Goal: Task Accomplishment & Management: Use online tool/utility

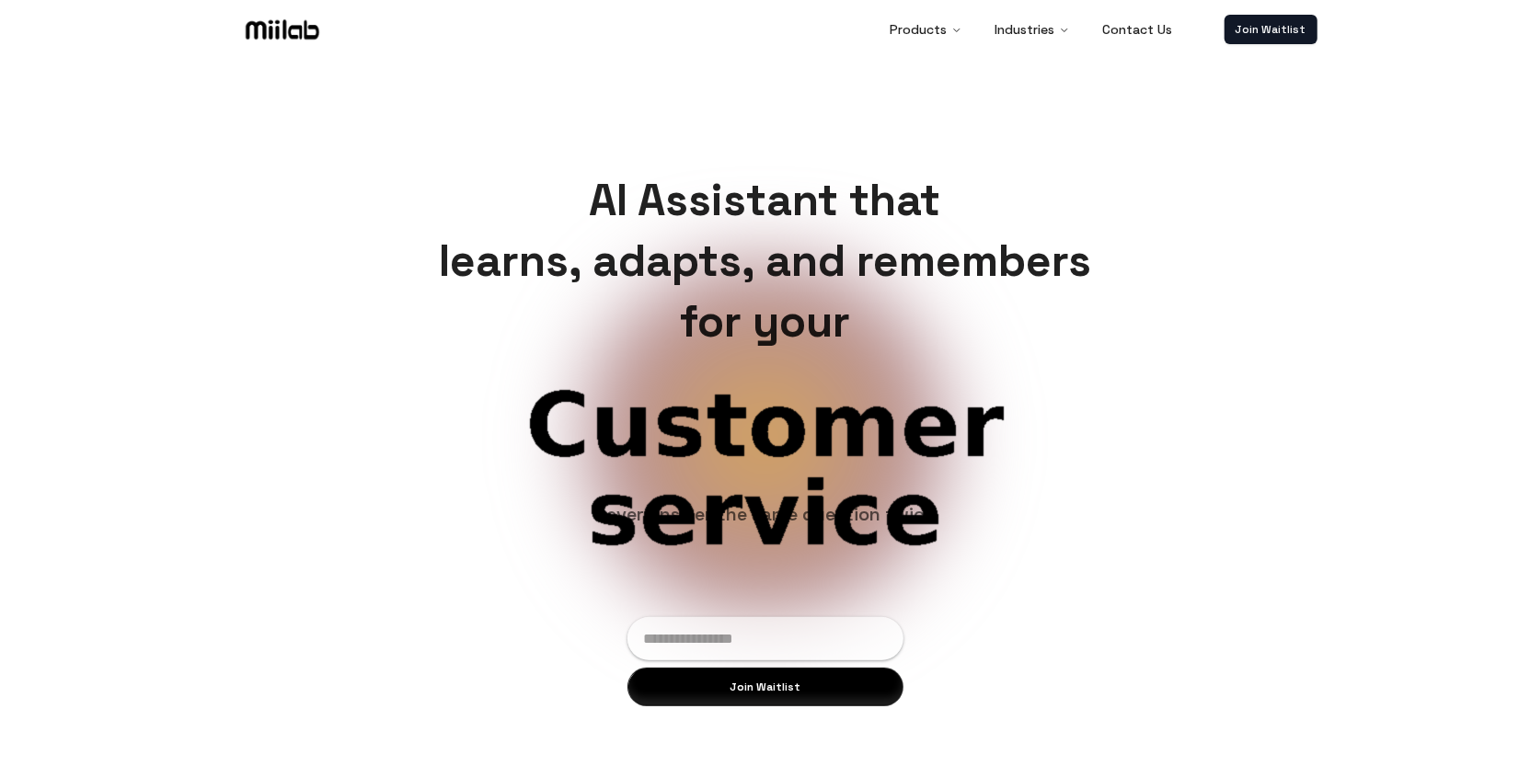
click at [1277, 158] on div "AI Assistant that learns, adapts, and remembers for your Product ops Customer s…" at bounding box center [765, 438] width 1530 height 766
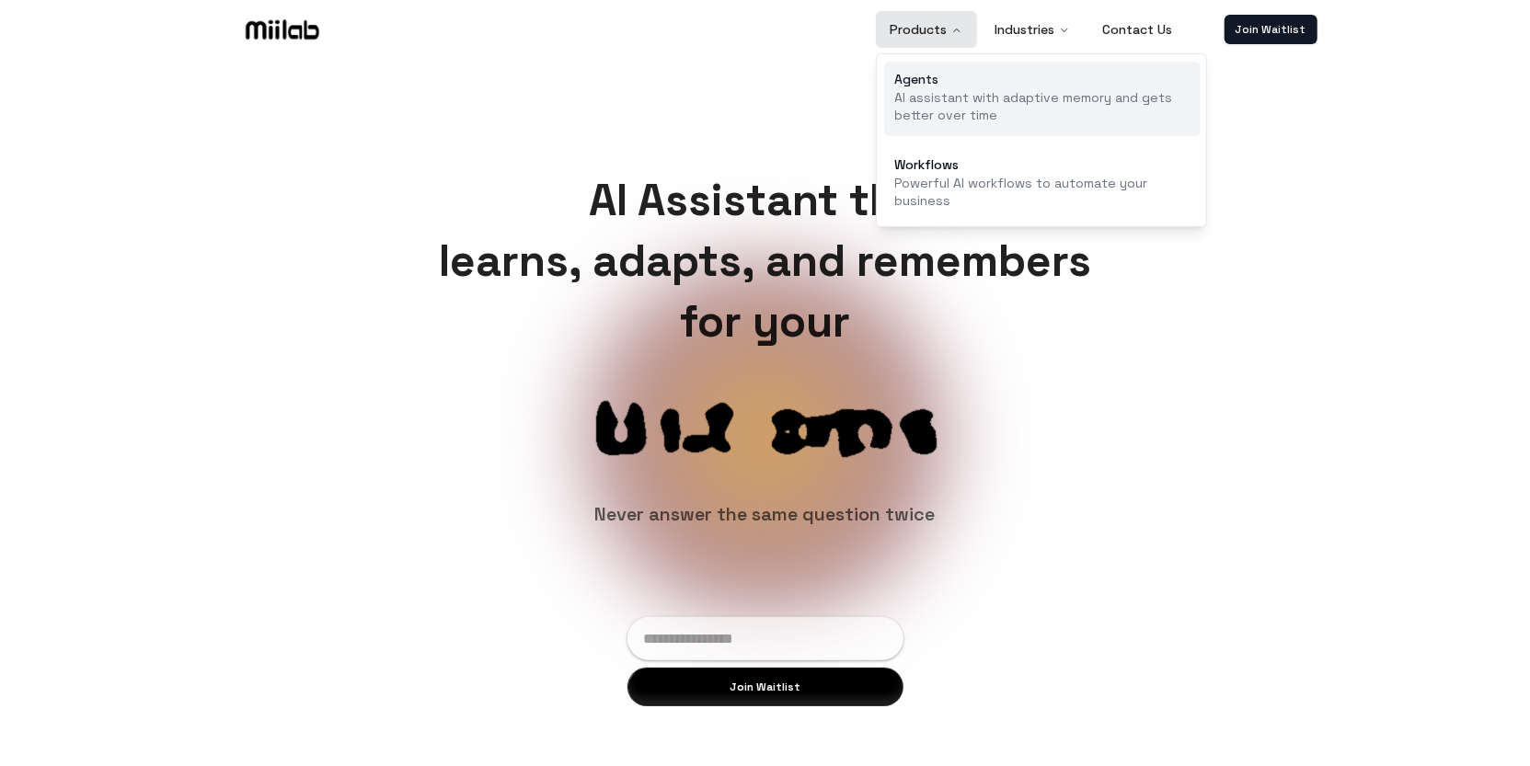
click at [958, 89] on p "AI assistant with adaptive memory and gets better over time" at bounding box center [1042, 107] width 294 height 36
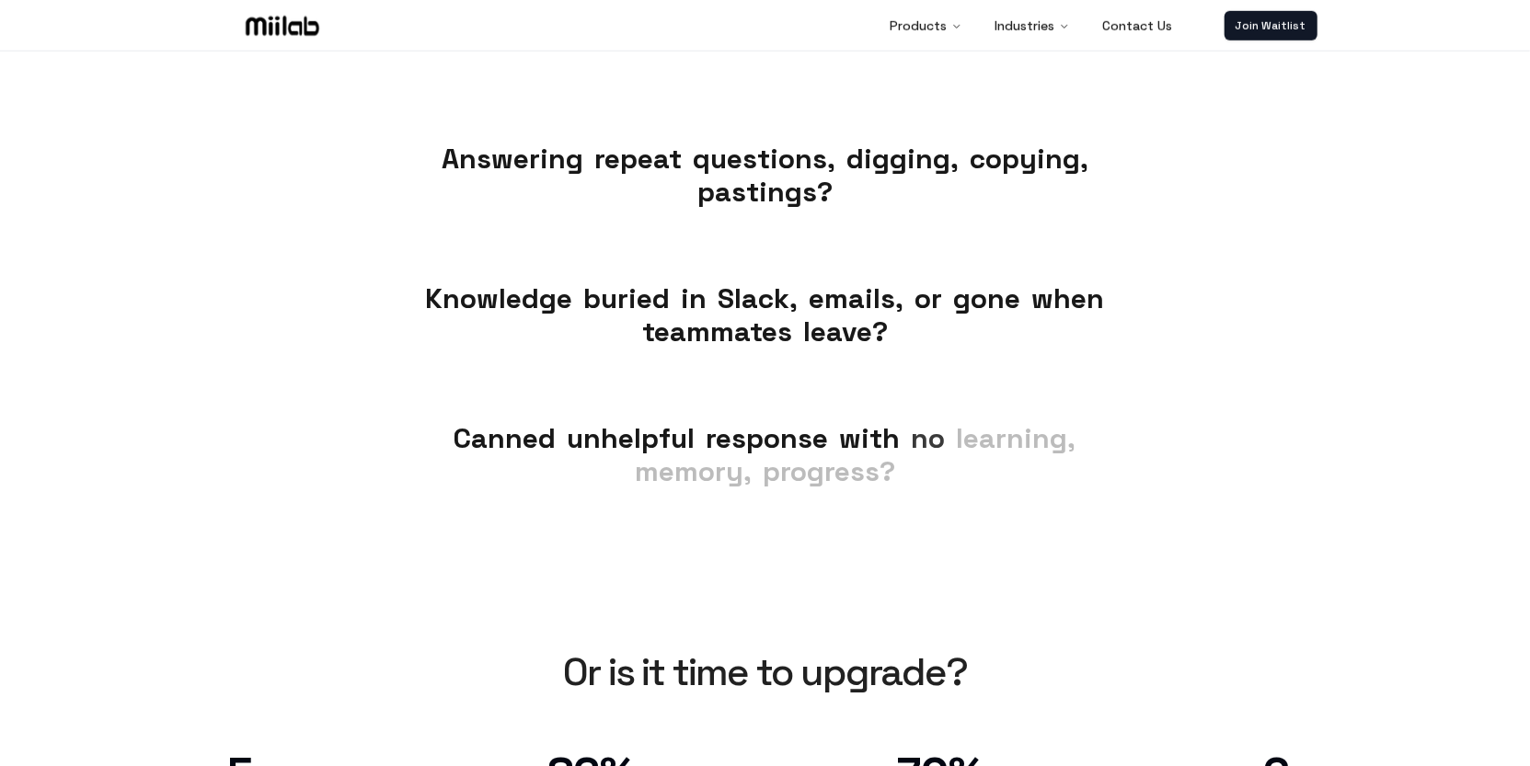
scroll to position [402, 0]
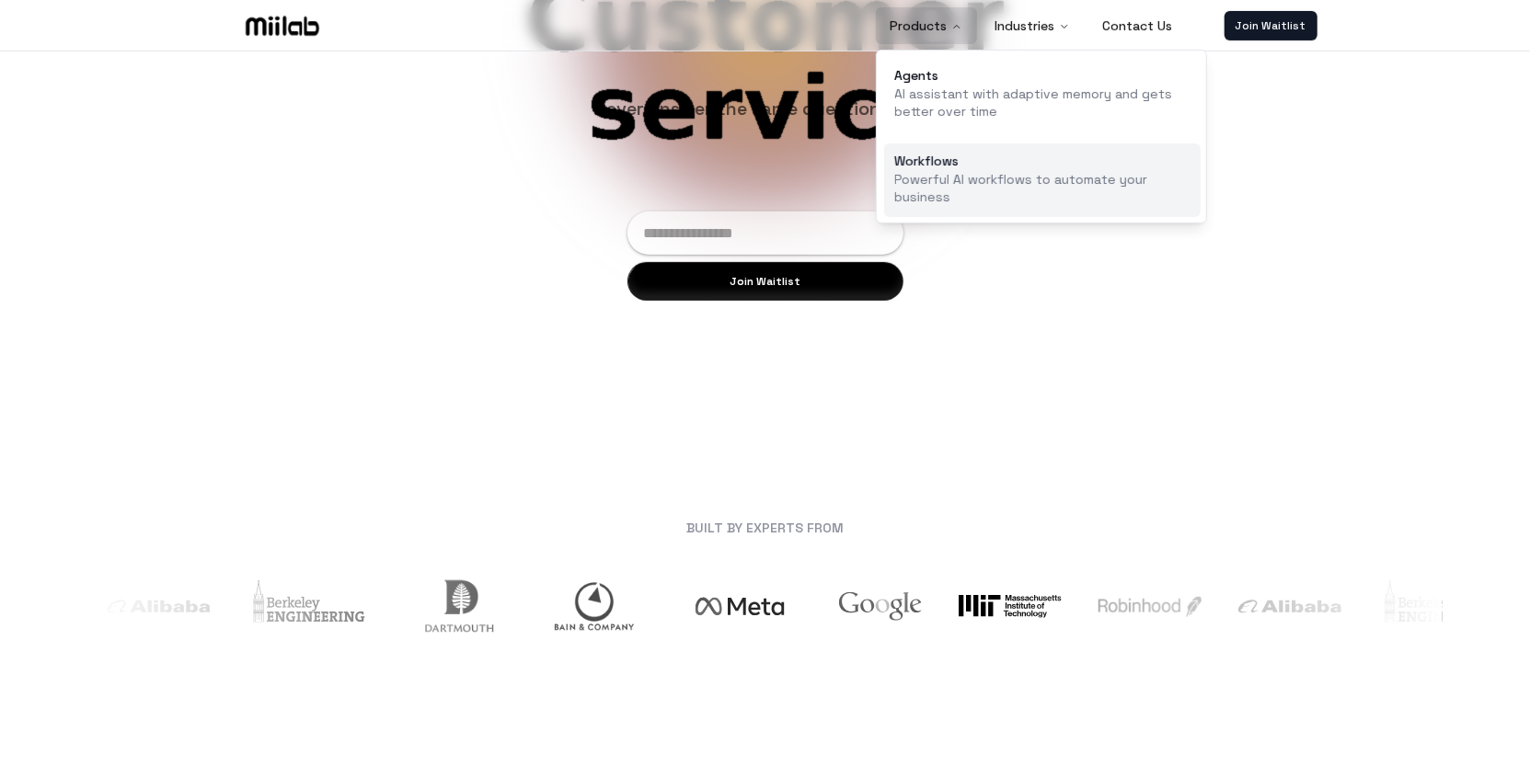
click at [915, 178] on p "Powerful AI workflows to automate your business" at bounding box center [1042, 189] width 294 height 36
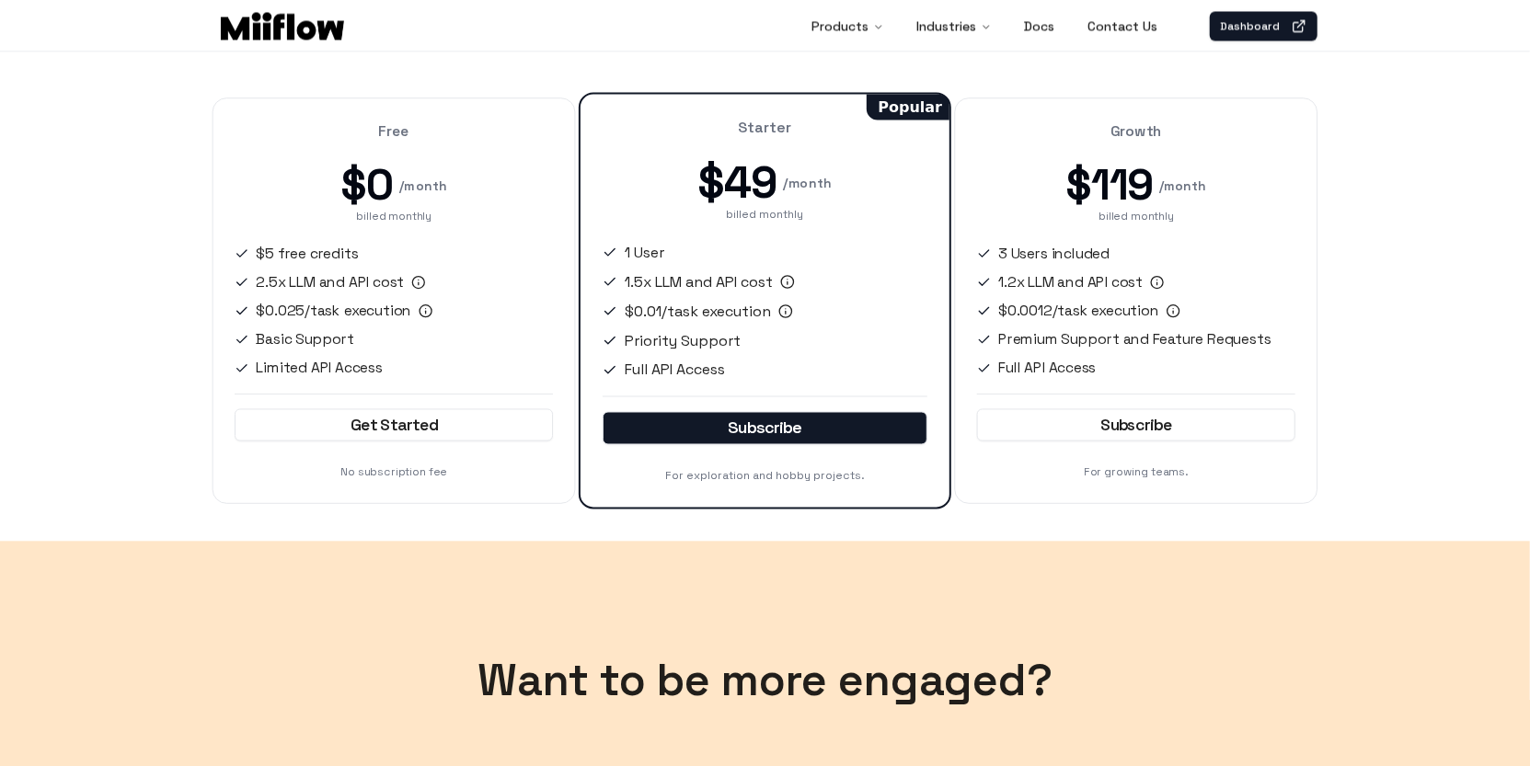
scroll to position [2413, 0]
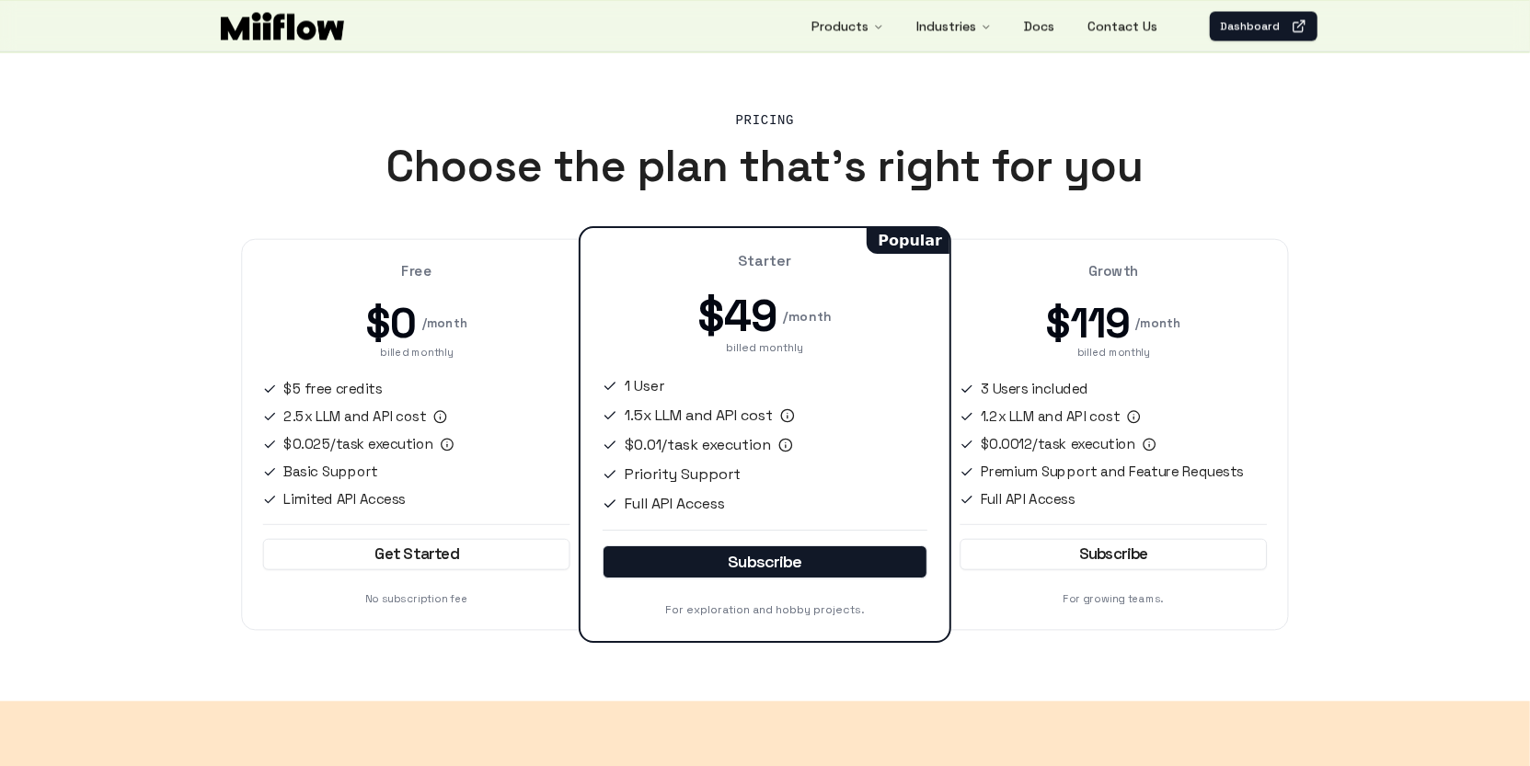
click at [424, 400] on ul "$5 free credits 2.5x LLM and API cost $0.025/task execution Basic Support Limit…" at bounding box center [415, 445] width 307 height 132
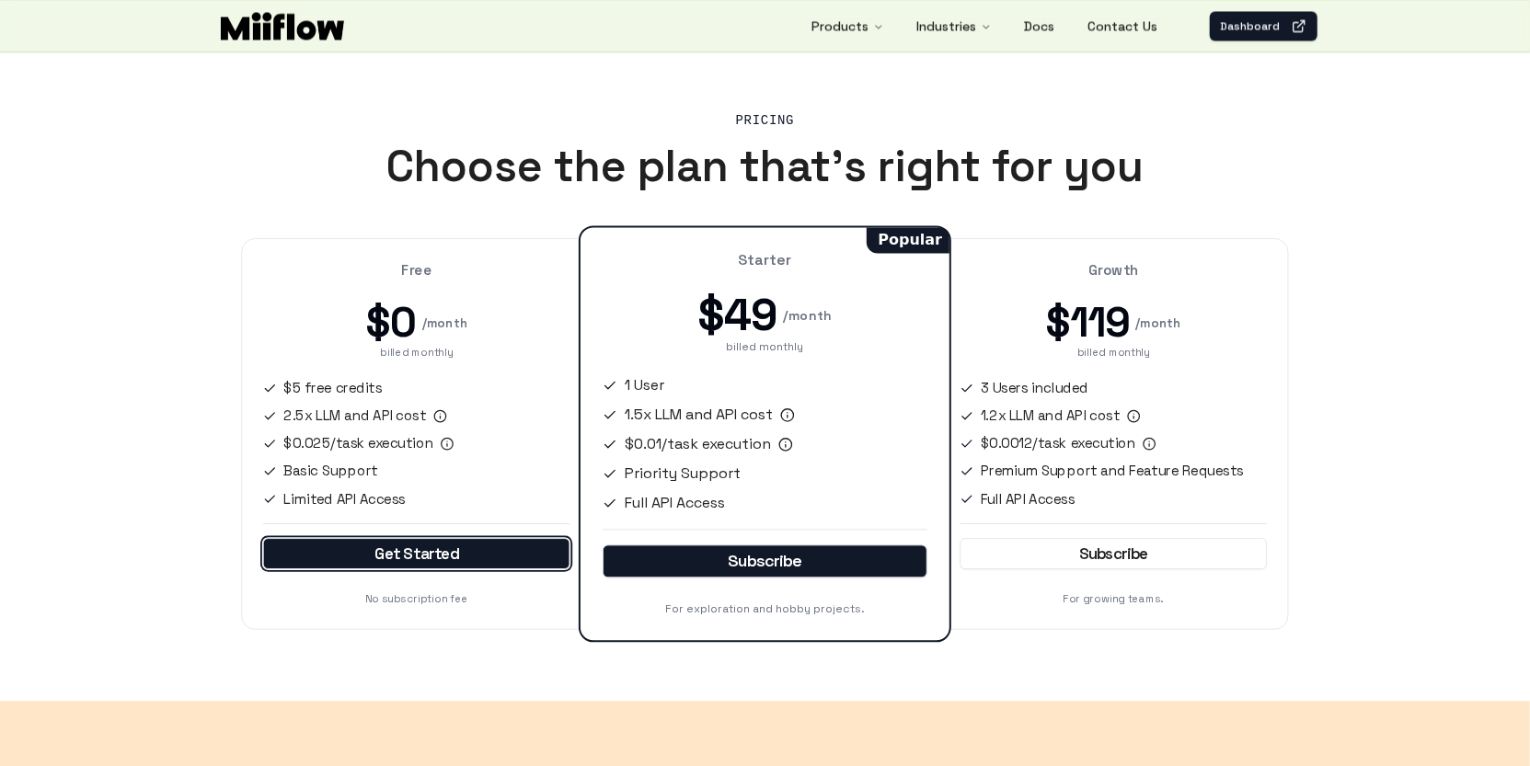
click at [416, 545] on link "Get Started" at bounding box center [415, 553] width 307 height 31
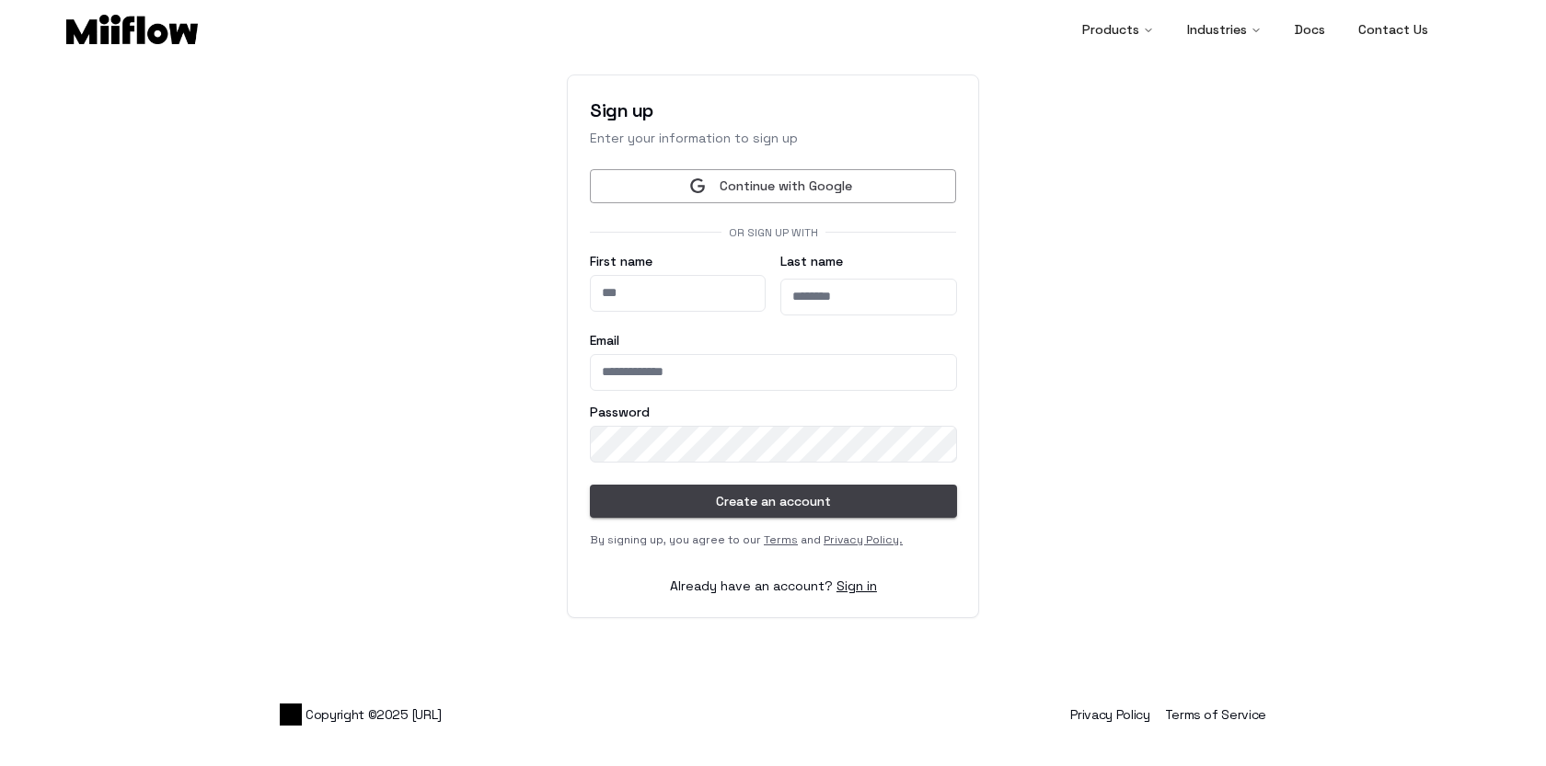
click at [802, 190] on button "Continue with Google" at bounding box center [773, 186] width 366 height 34
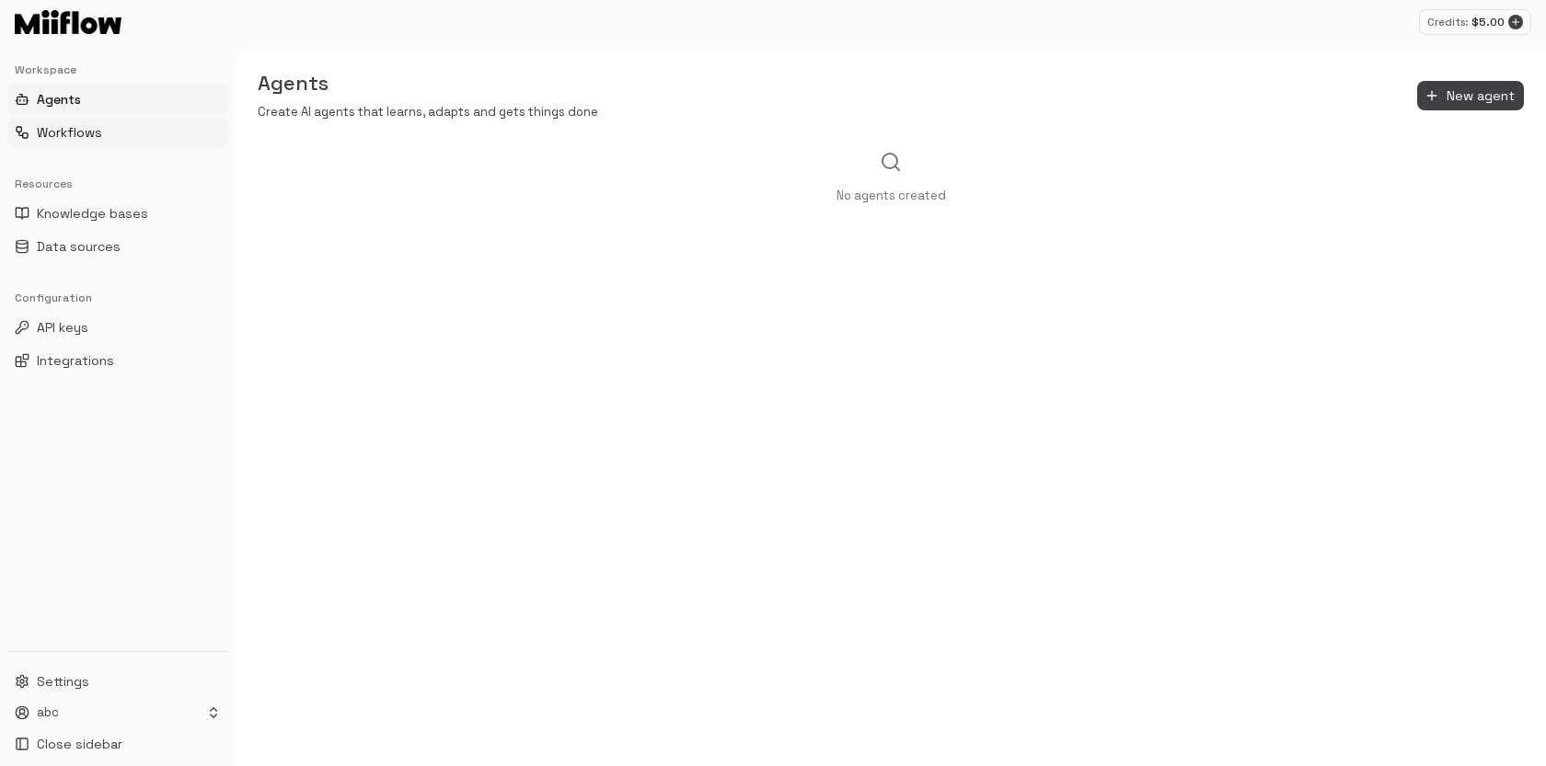
click at [68, 121] on button "Workflows" at bounding box center [117, 132] width 221 height 29
click at [86, 97] on button "Agents" at bounding box center [117, 99] width 221 height 29
click at [78, 130] on span "Workflows" at bounding box center [69, 132] width 65 height 18
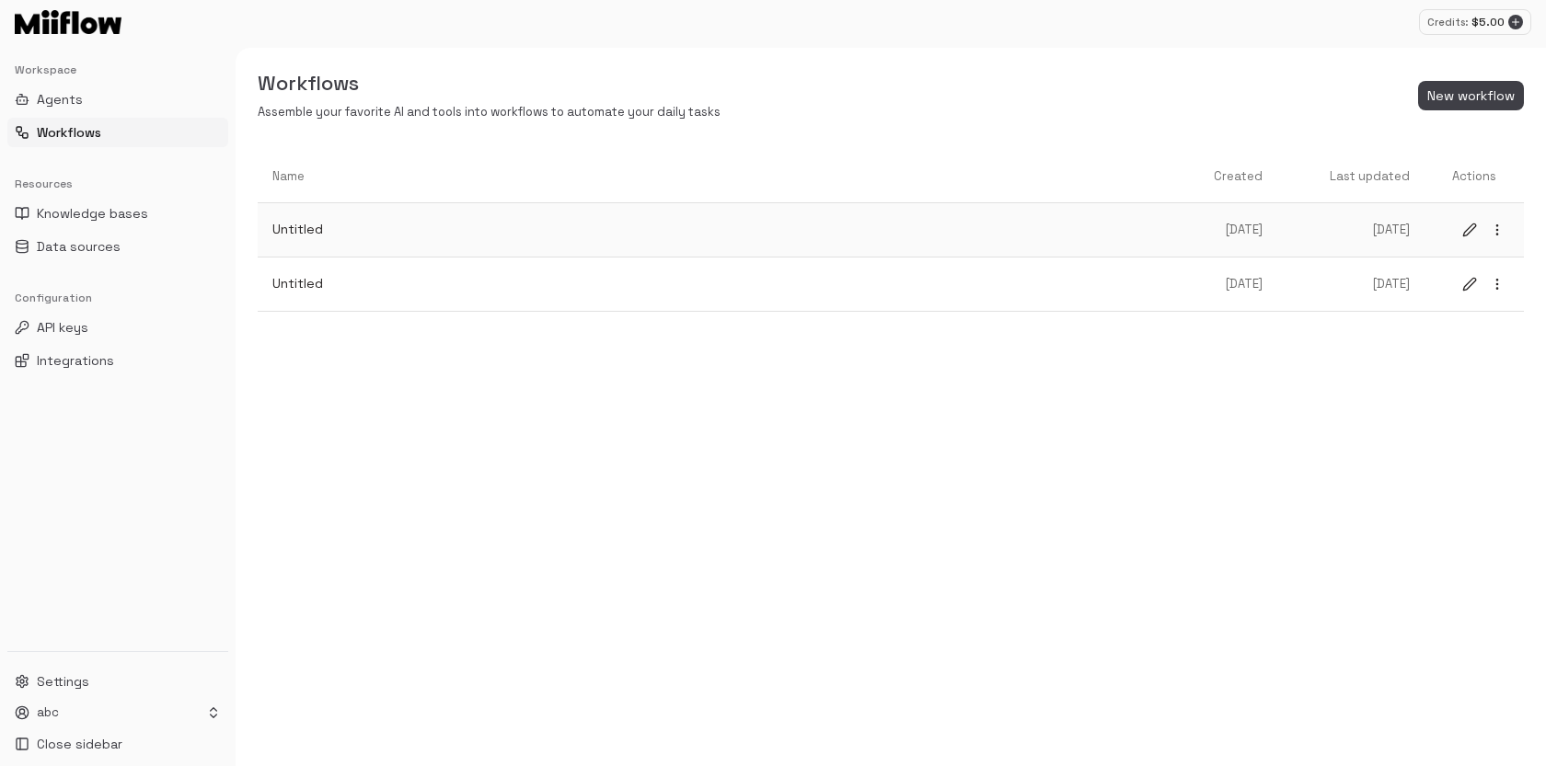
click at [381, 217] on link "Untitled" at bounding box center [721, 229] width 927 height 49
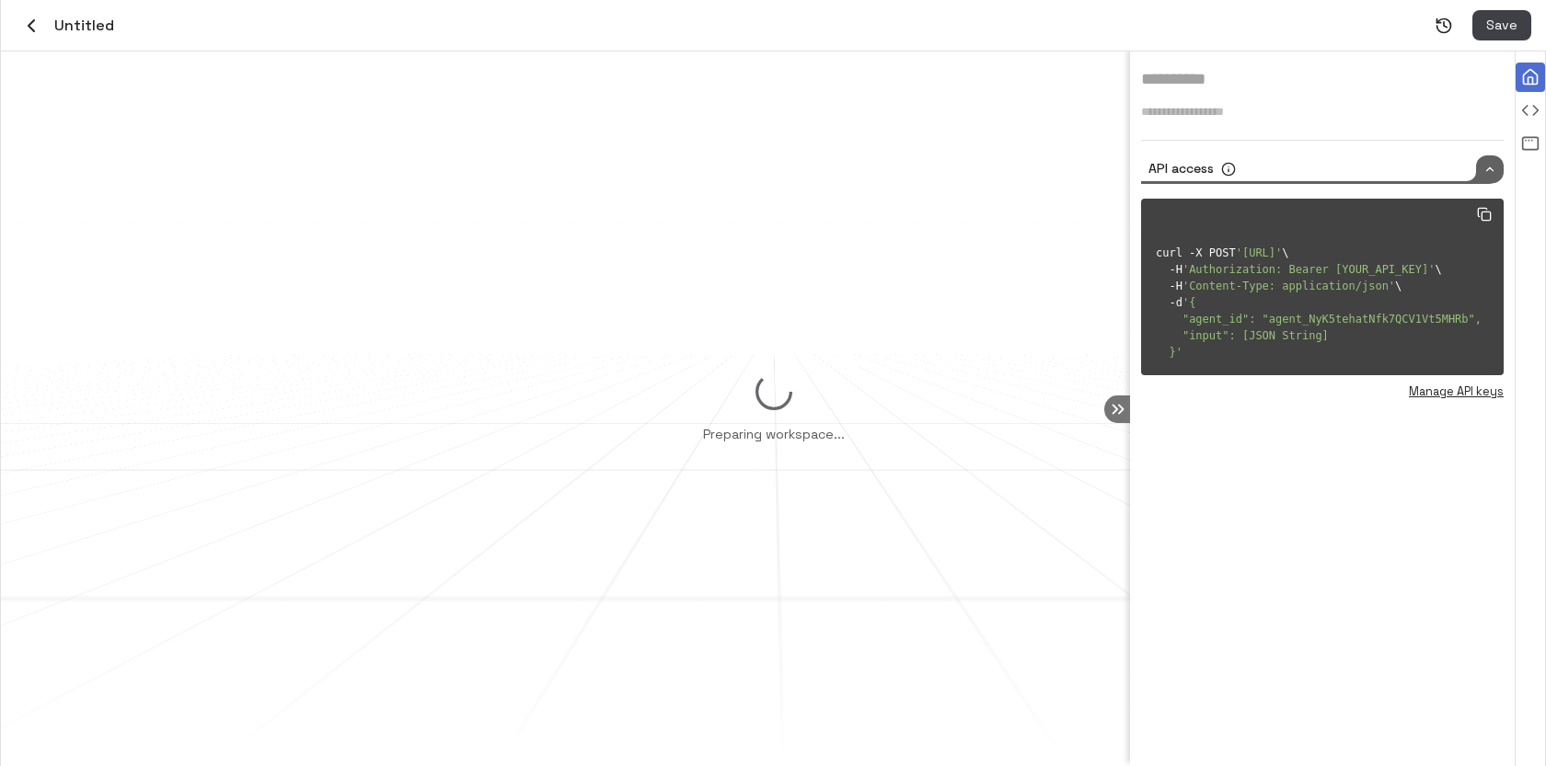
type input "********"
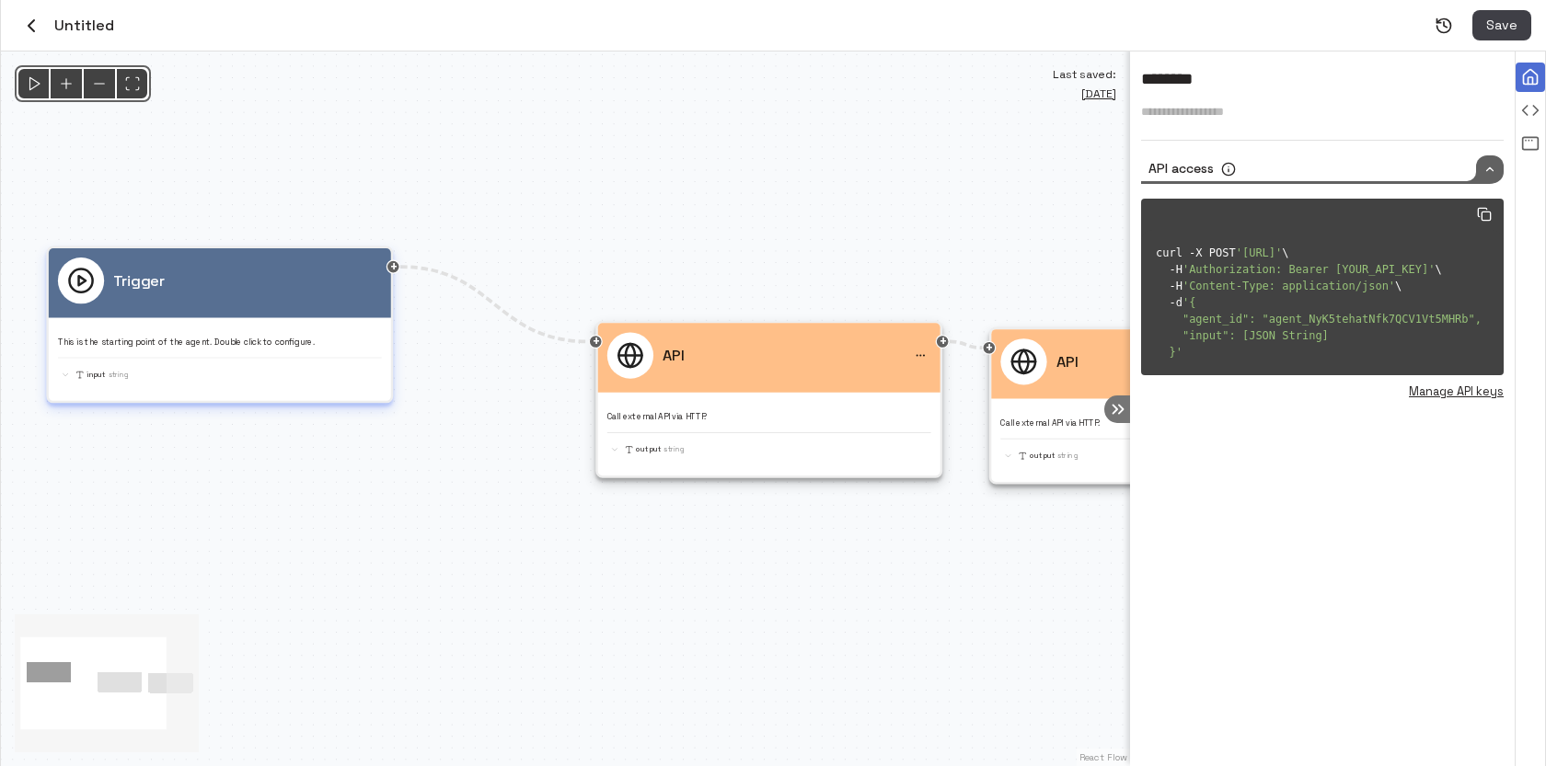
drag, startPoint x: 263, startPoint y: 361, endPoint x: 207, endPoint y: 300, distance: 82.7
click at [207, 300] on div "Trigger" at bounding box center [220, 281] width 324 height 46
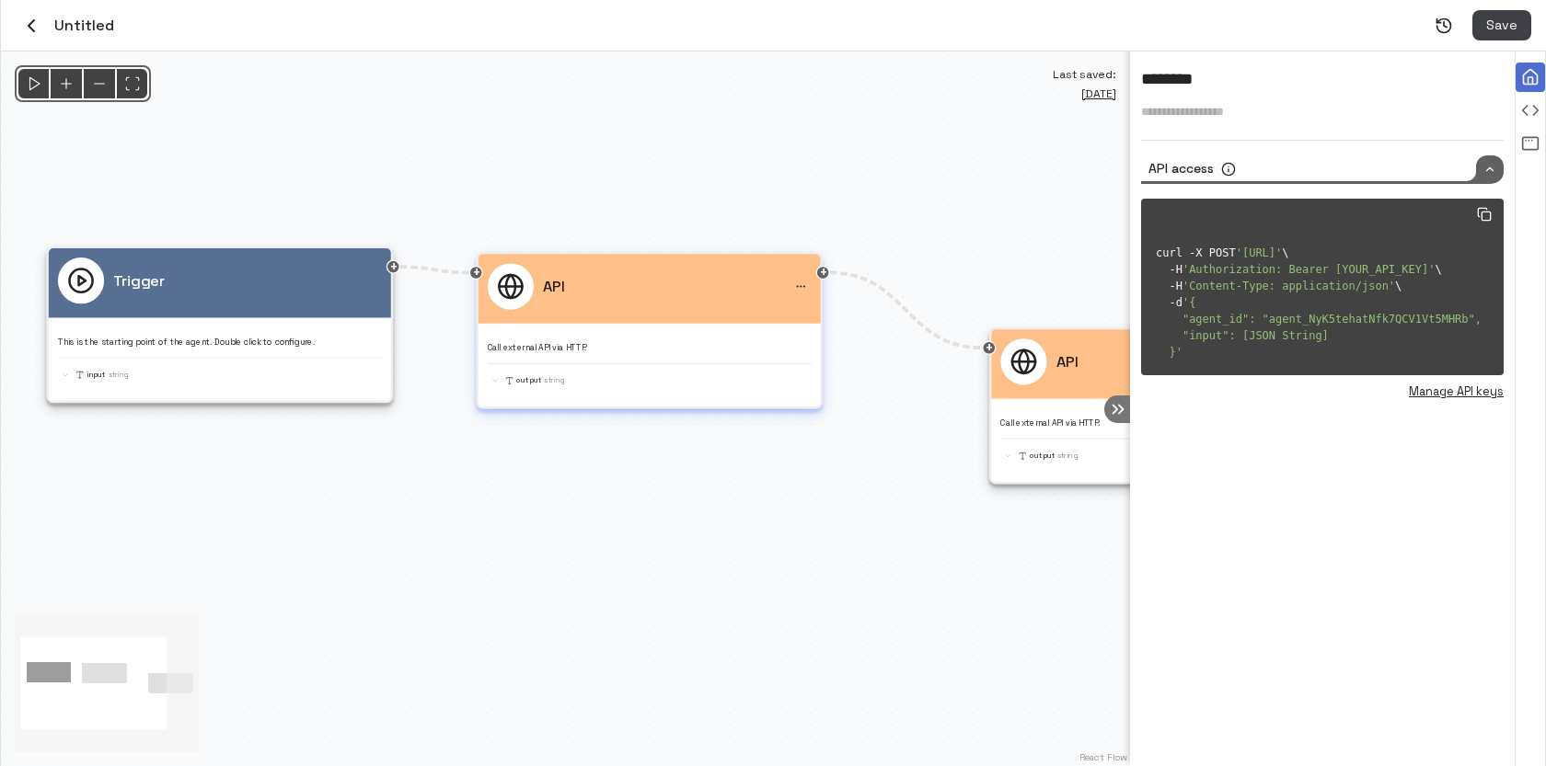
drag, startPoint x: 720, startPoint y: 381, endPoint x: 599, endPoint y: 312, distance: 139.7
click at [599, 312] on div "API" at bounding box center [649, 288] width 342 height 69
click at [643, 310] on div "API" at bounding box center [649, 288] width 342 height 69
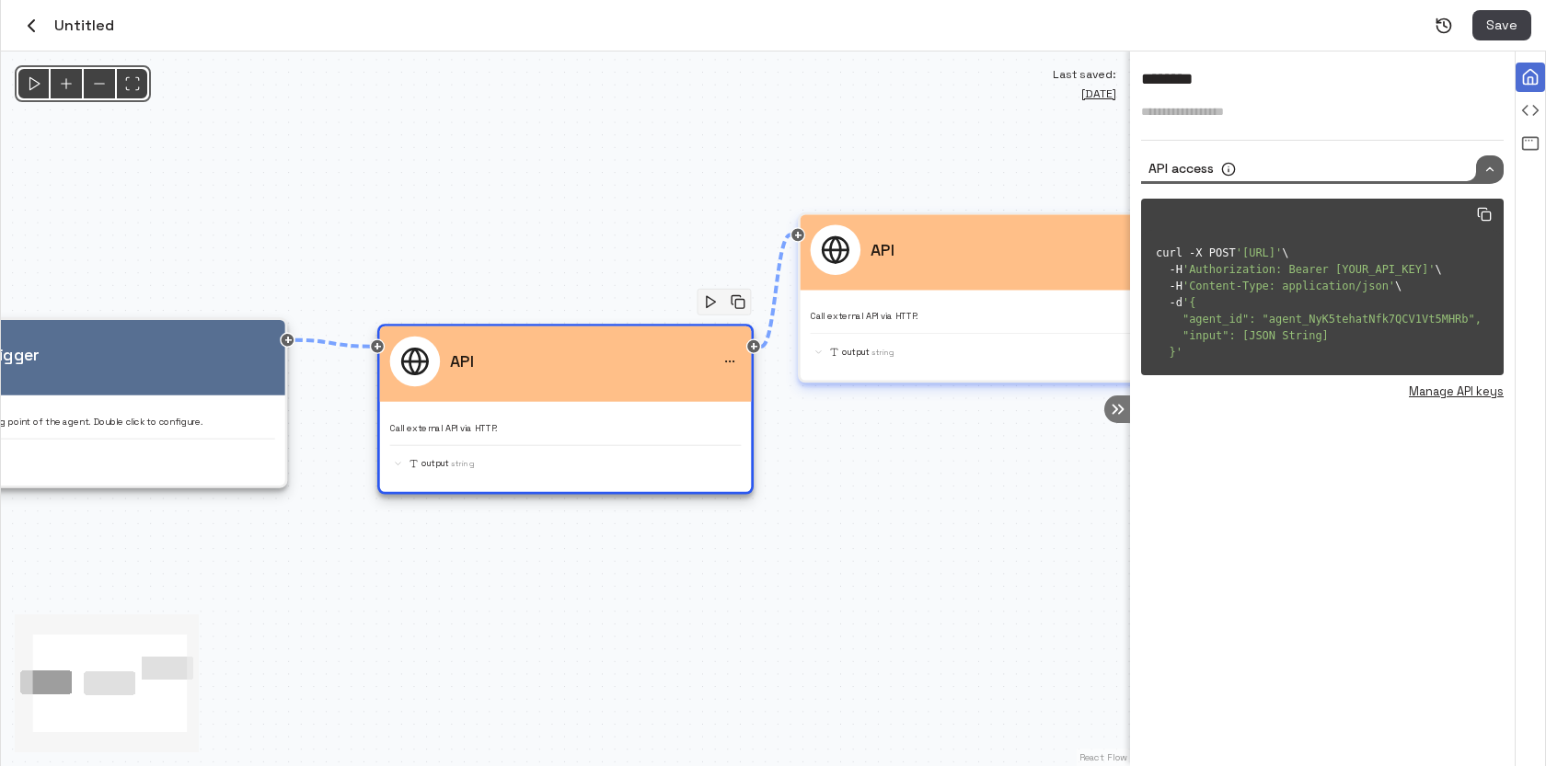
drag, startPoint x: 1027, startPoint y: 516, endPoint x: 888, endPoint y: 321, distance: 239.5
click at [888, 321] on div "Call external API via HTTP. output String" at bounding box center [986, 330] width 351 height 60
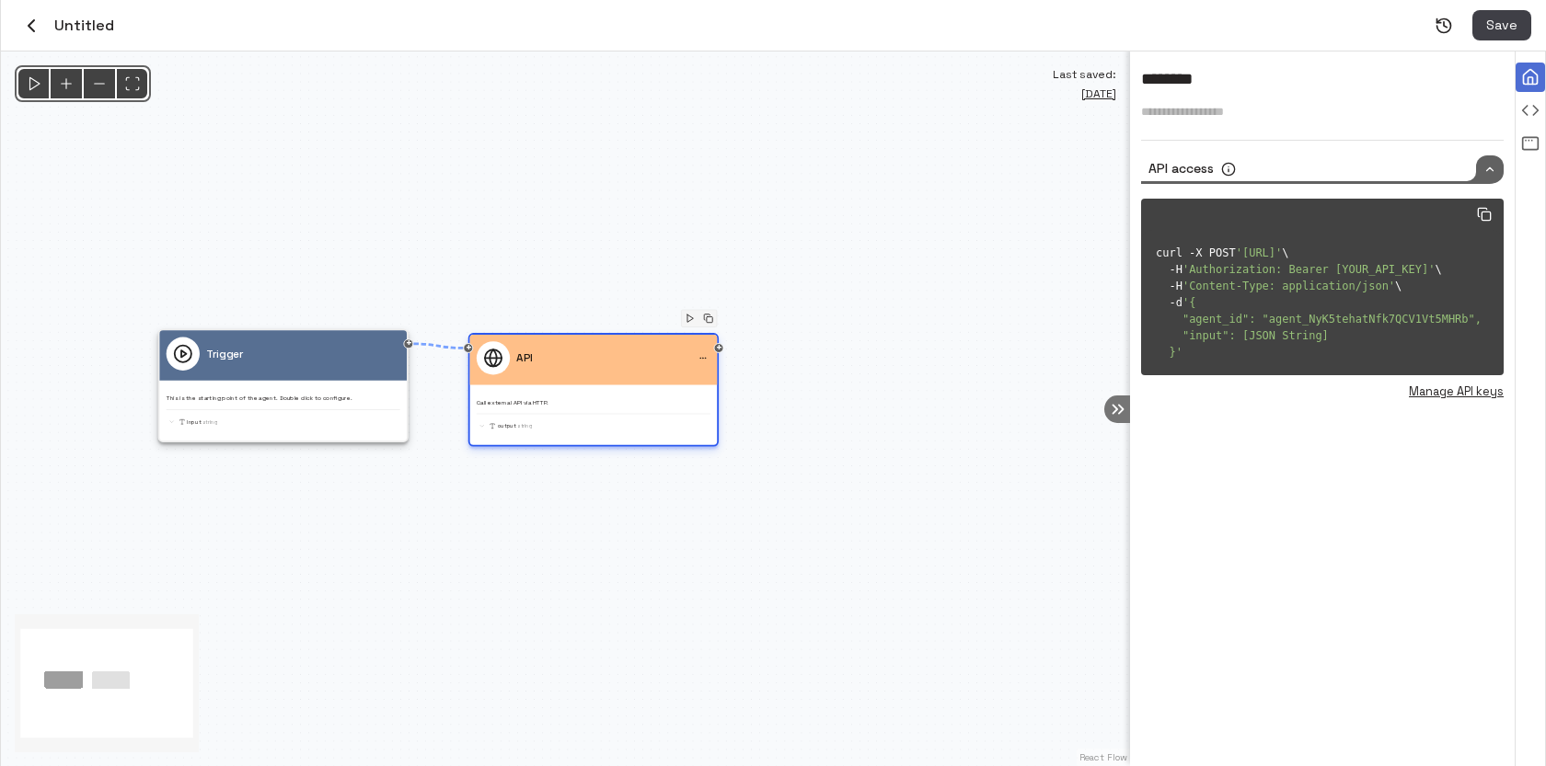
click at [590, 358] on div "API" at bounding box center [594, 357] width 234 height 33
click at [1211, 109] on textarea at bounding box center [1322, 112] width 362 height 17
click at [721, 347] on div "Drag to connect to next node or add new node" at bounding box center [719, 348] width 10 height 10
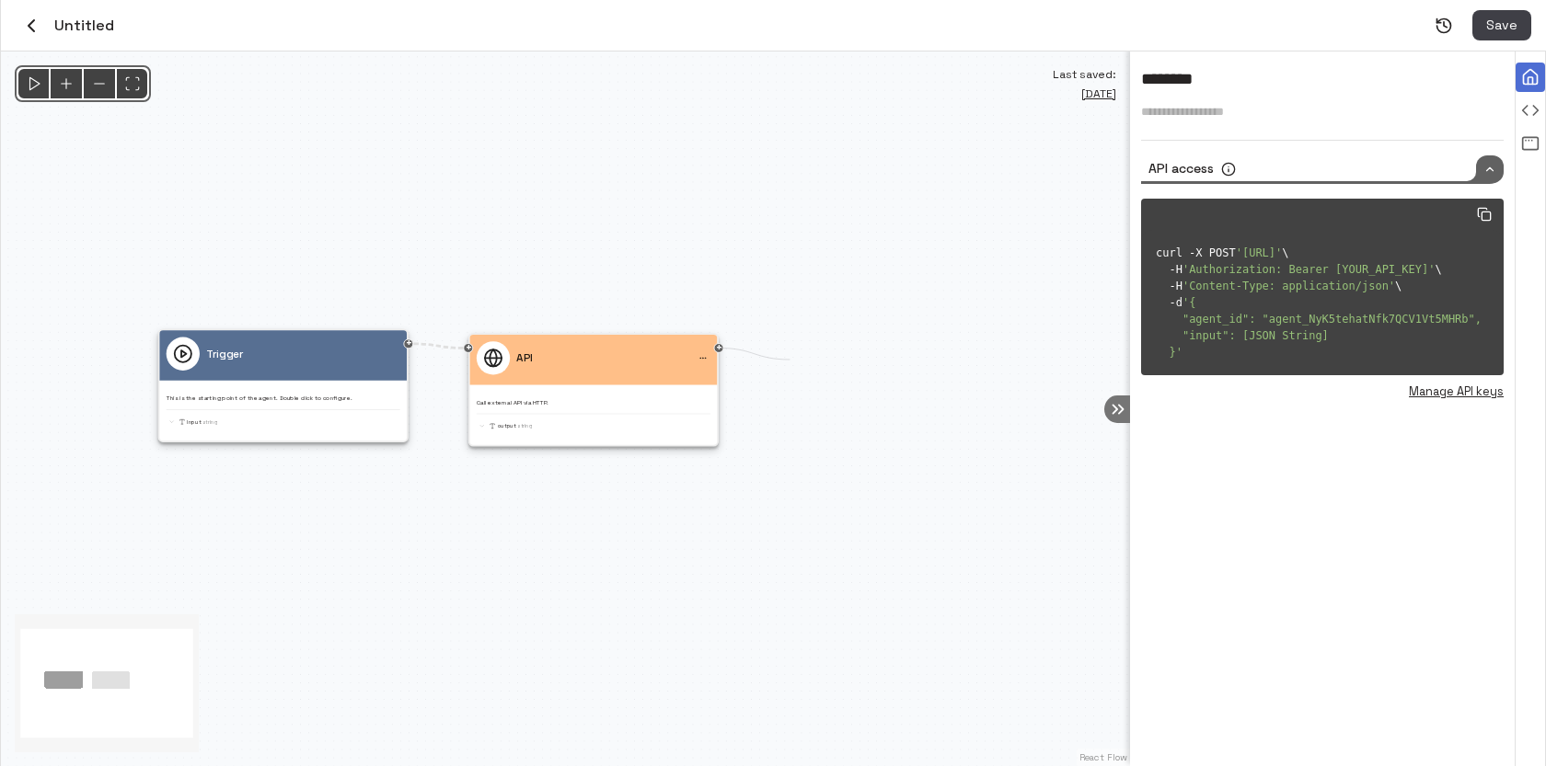
drag, startPoint x: 721, startPoint y: 347, endPoint x: 793, endPoint y: 360, distance: 72.9
click at [791, 360] on div "@keyframes flowAnimation { from { stroke-dashoffset: 36; } to { stroke-dashoffs…" at bounding box center [565, 409] width 1129 height 715
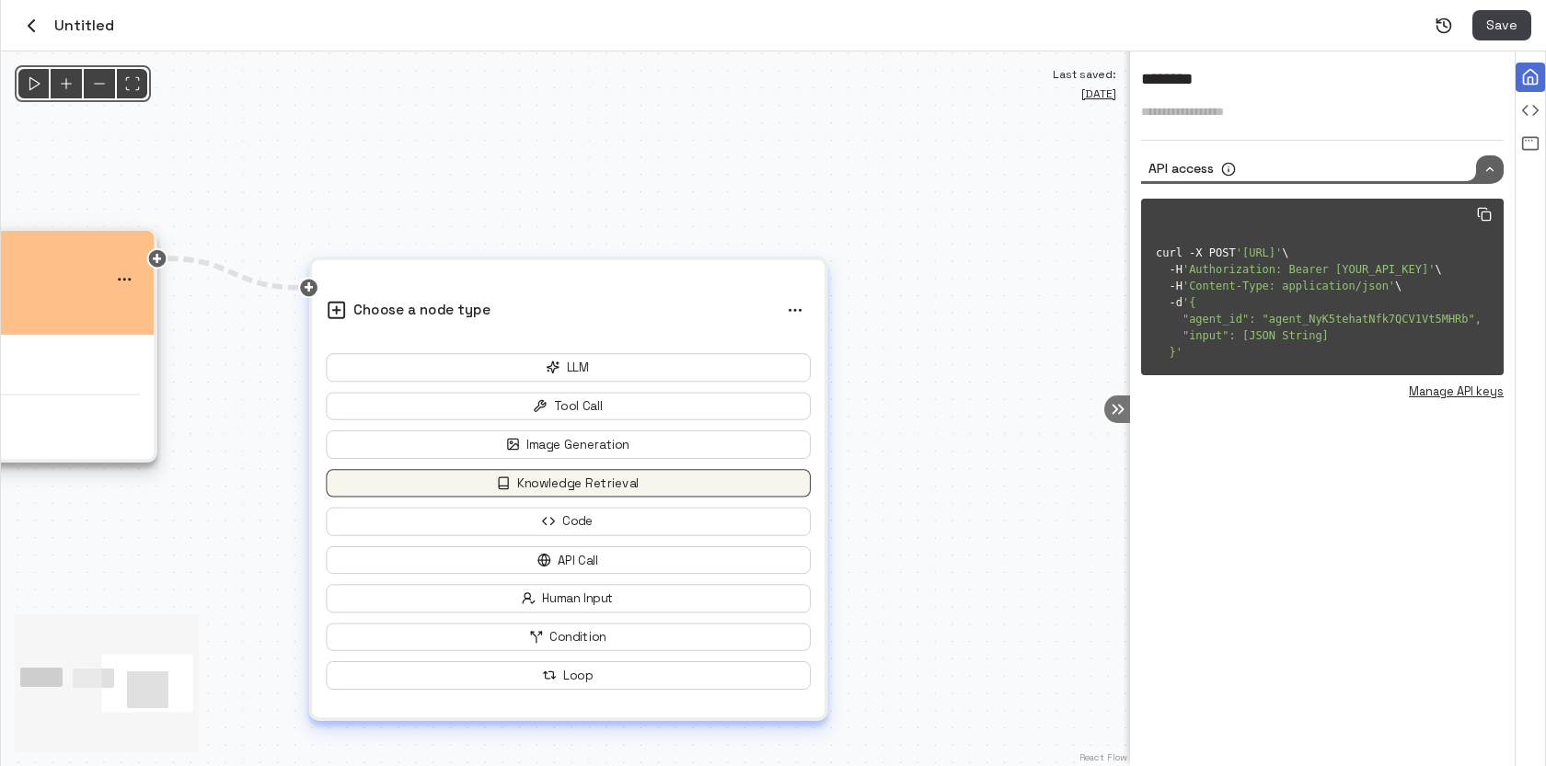
click at [626, 475] on button "Knowledge Retrieval" at bounding box center [568, 483] width 485 height 29
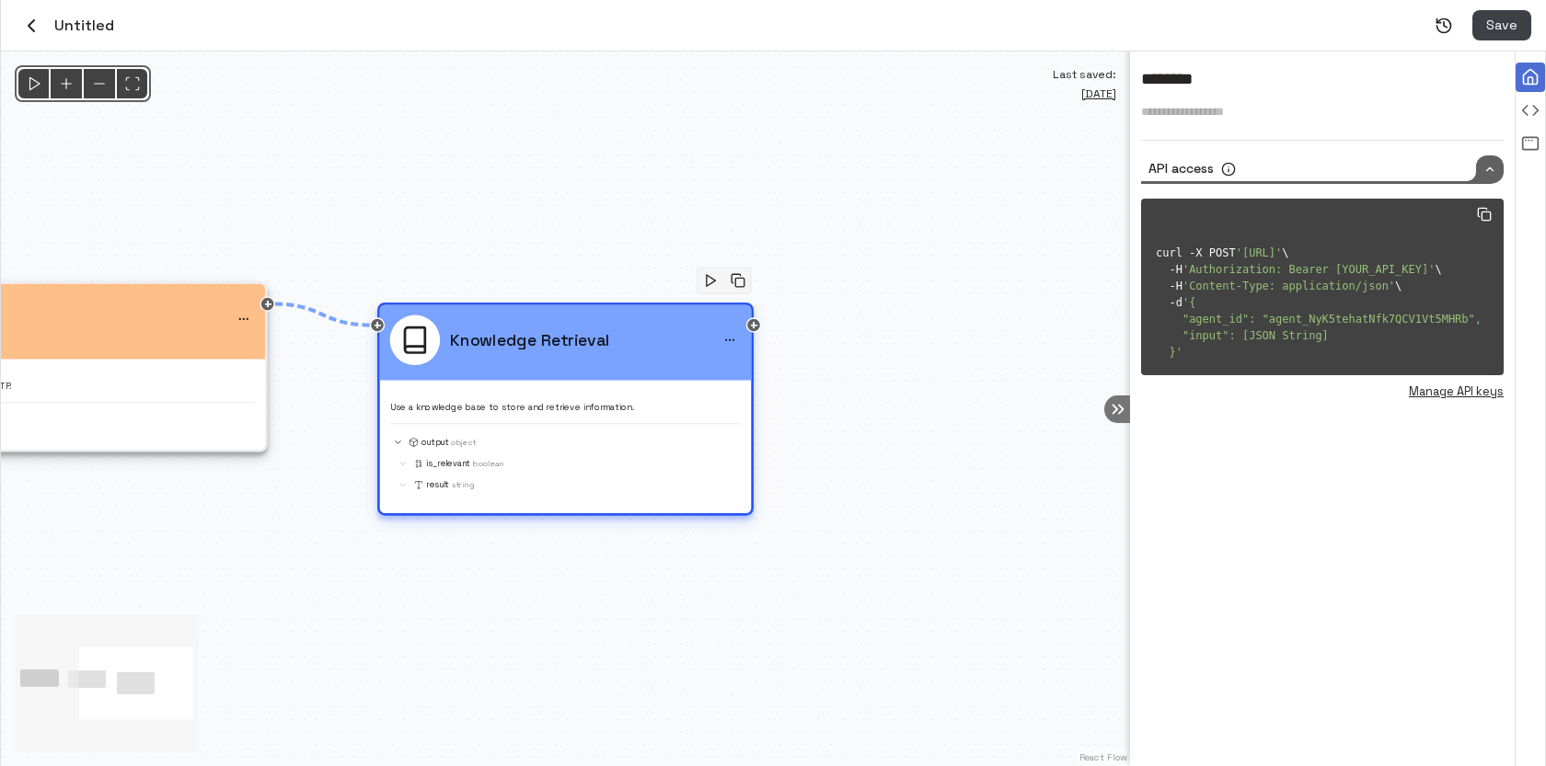
click at [462, 453] on div "output Object is_relevant Boolean result String" at bounding box center [565, 463] width 351 height 59
click at [435, 407] on p "Use a knowledge base to store and retrieve information." at bounding box center [565, 406] width 351 height 13
click at [501, 463] on div "is_relevant Boolean" at bounding box center [568, 463] width 346 height 17
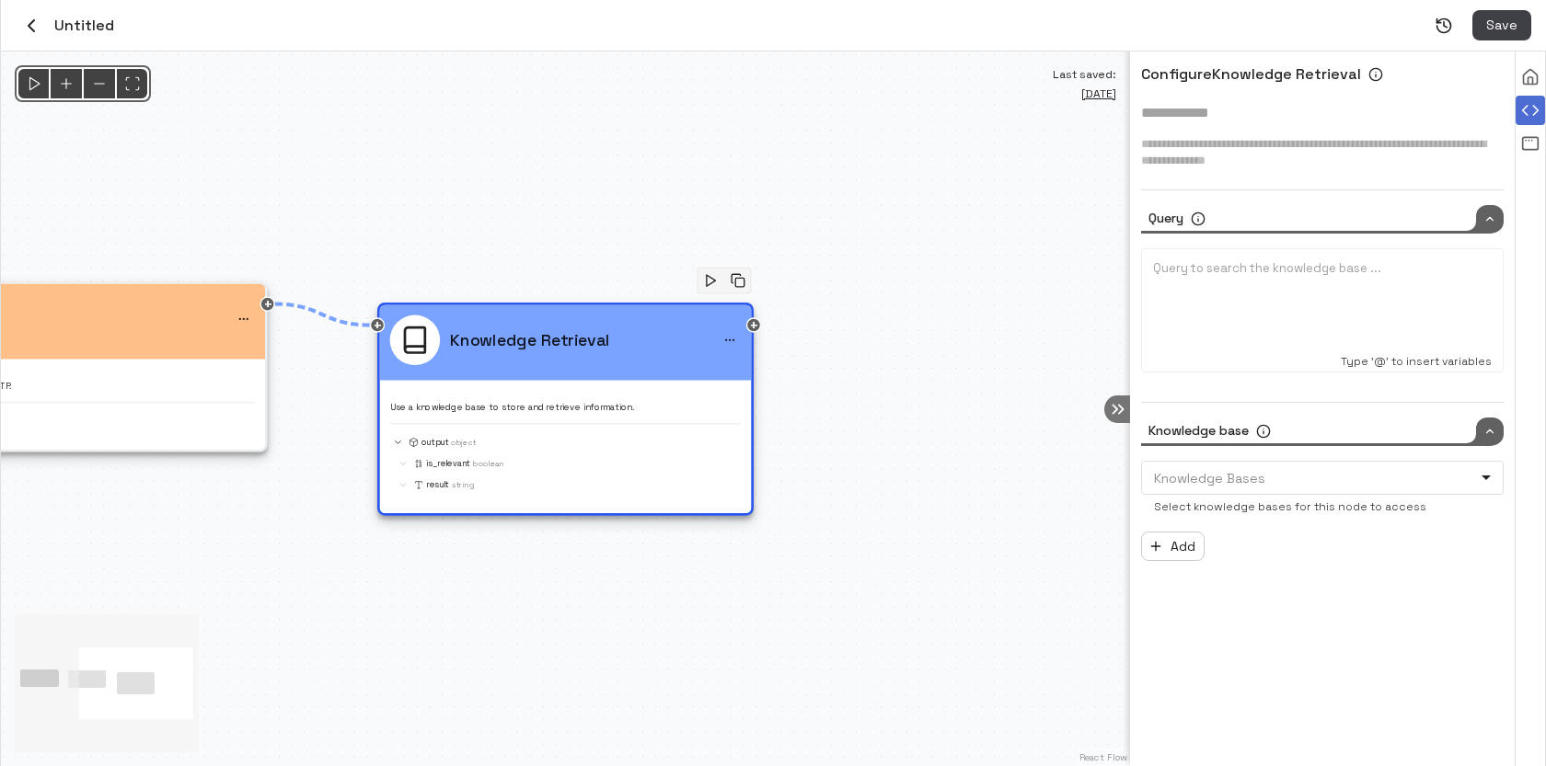
click at [1389, 207] on div "Query" at bounding box center [1322, 219] width 362 height 29
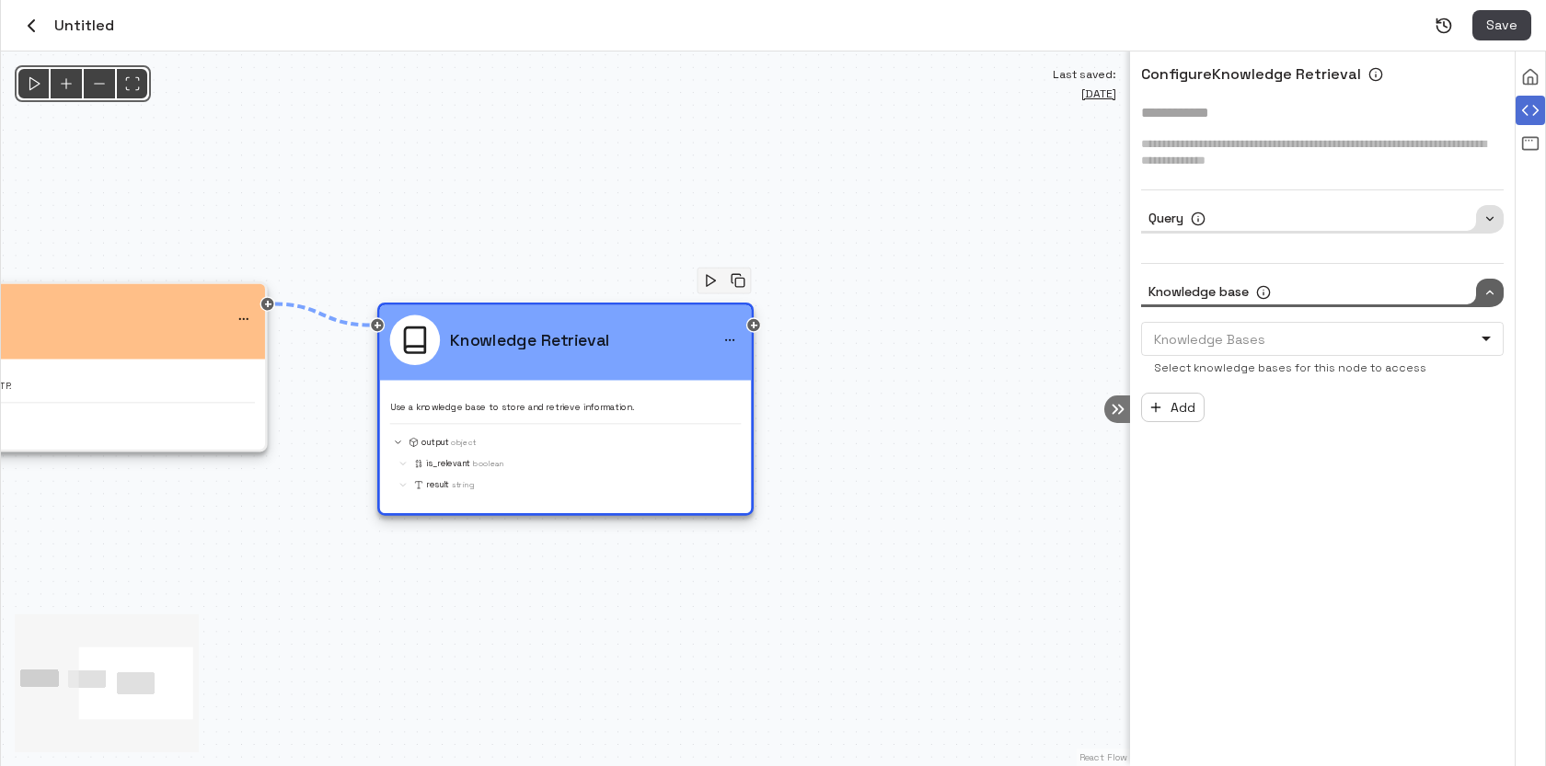
click at [1384, 207] on div "Query" at bounding box center [1322, 219] width 362 height 29
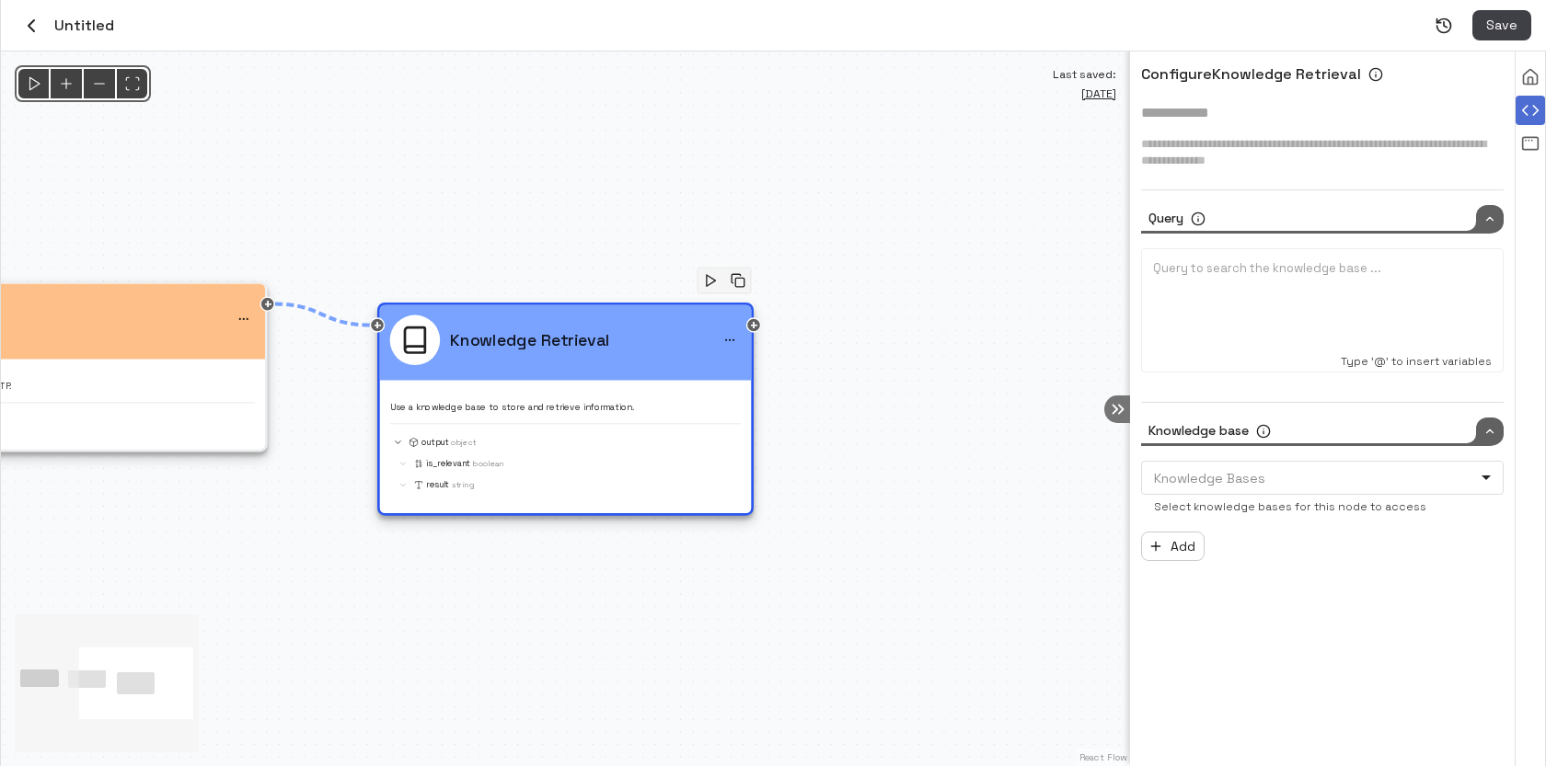
click at [1329, 278] on div at bounding box center [1322, 306] width 339 height 92
click at [1226, 469] on body "Credits: $ 5.00 Workspace Agents Workflows Resources Knowledge bases Data sourc…" at bounding box center [773, 383] width 1546 height 766
click at [1234, 469] on div at bounding box center [773, 383] width 1546 height 766
click at [1235, 478] on body "Credits: $ 5.00 Workspace Agents Workflows Resources Knowledge bases Data sourc…" at bounding box center [773, 383] width 1546 height 766
click at [1222, 522] on ul "No knowledge bases found" at bounding box center [1322, 513] width 363 height 42
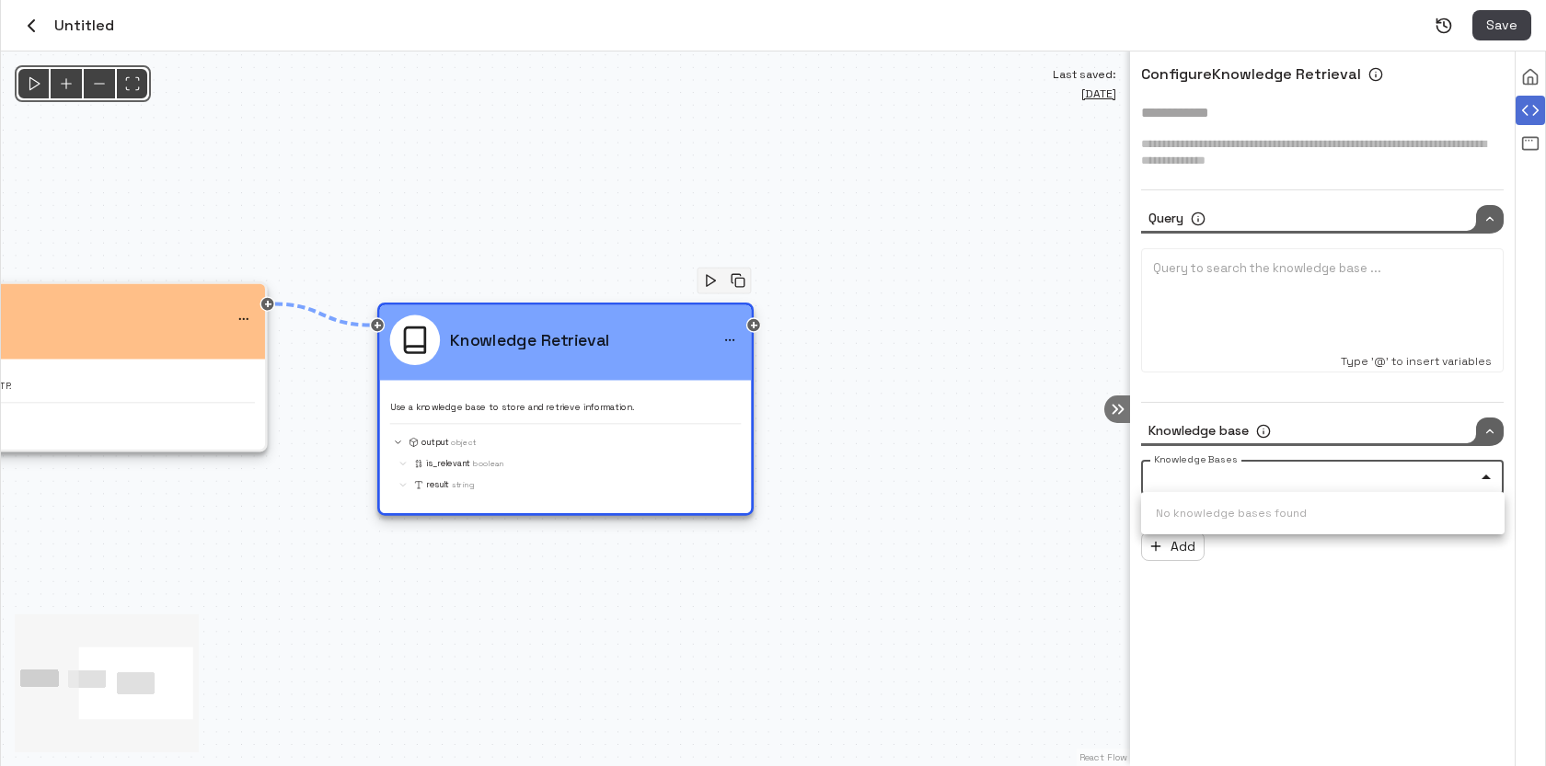
click at [1260, 619] on div at bounding box center [773, 383] width 1546 height 766
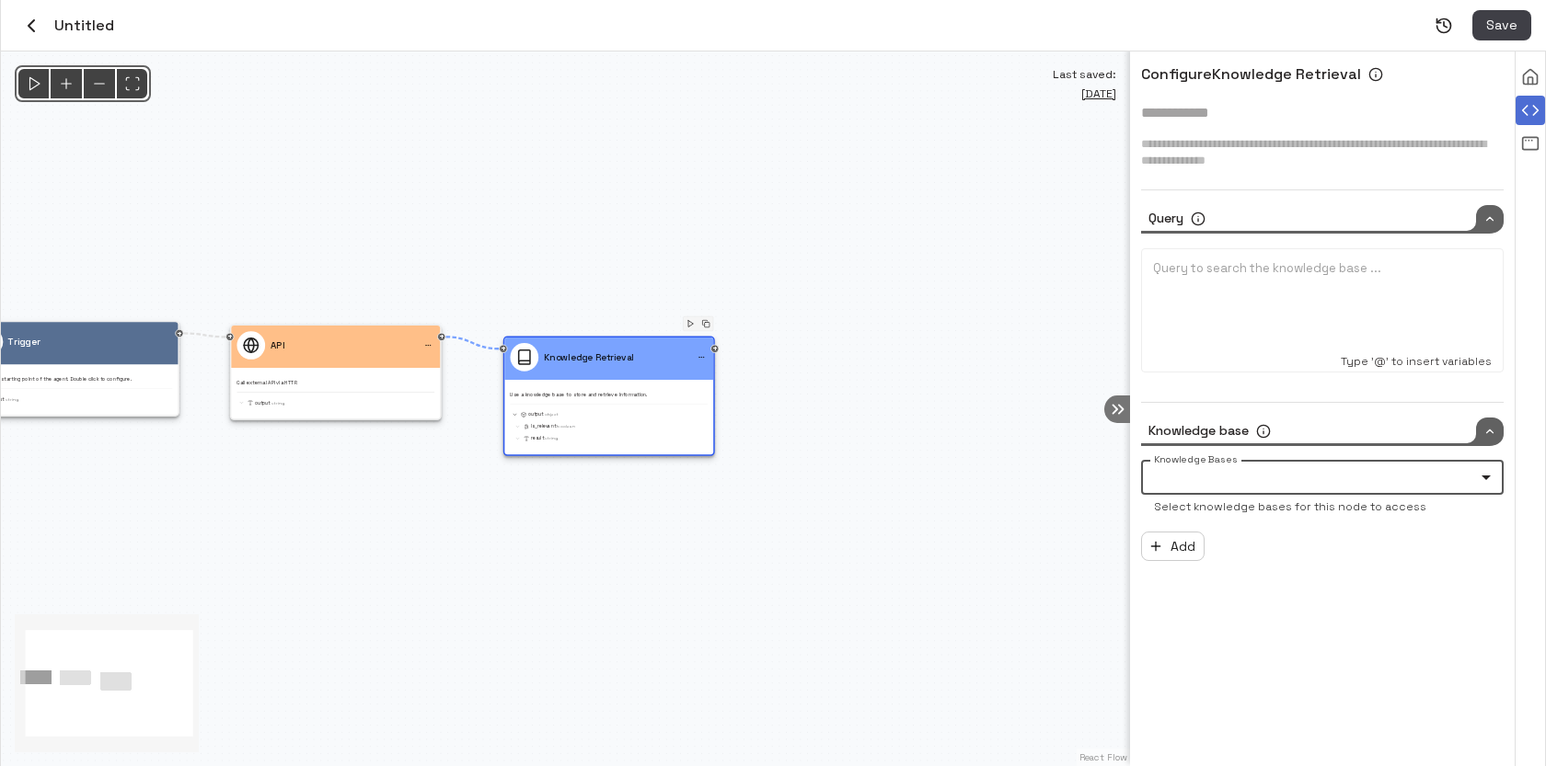
click at [27, 21] on icon "button" at bounding box center [31, 26] width 22 height 22
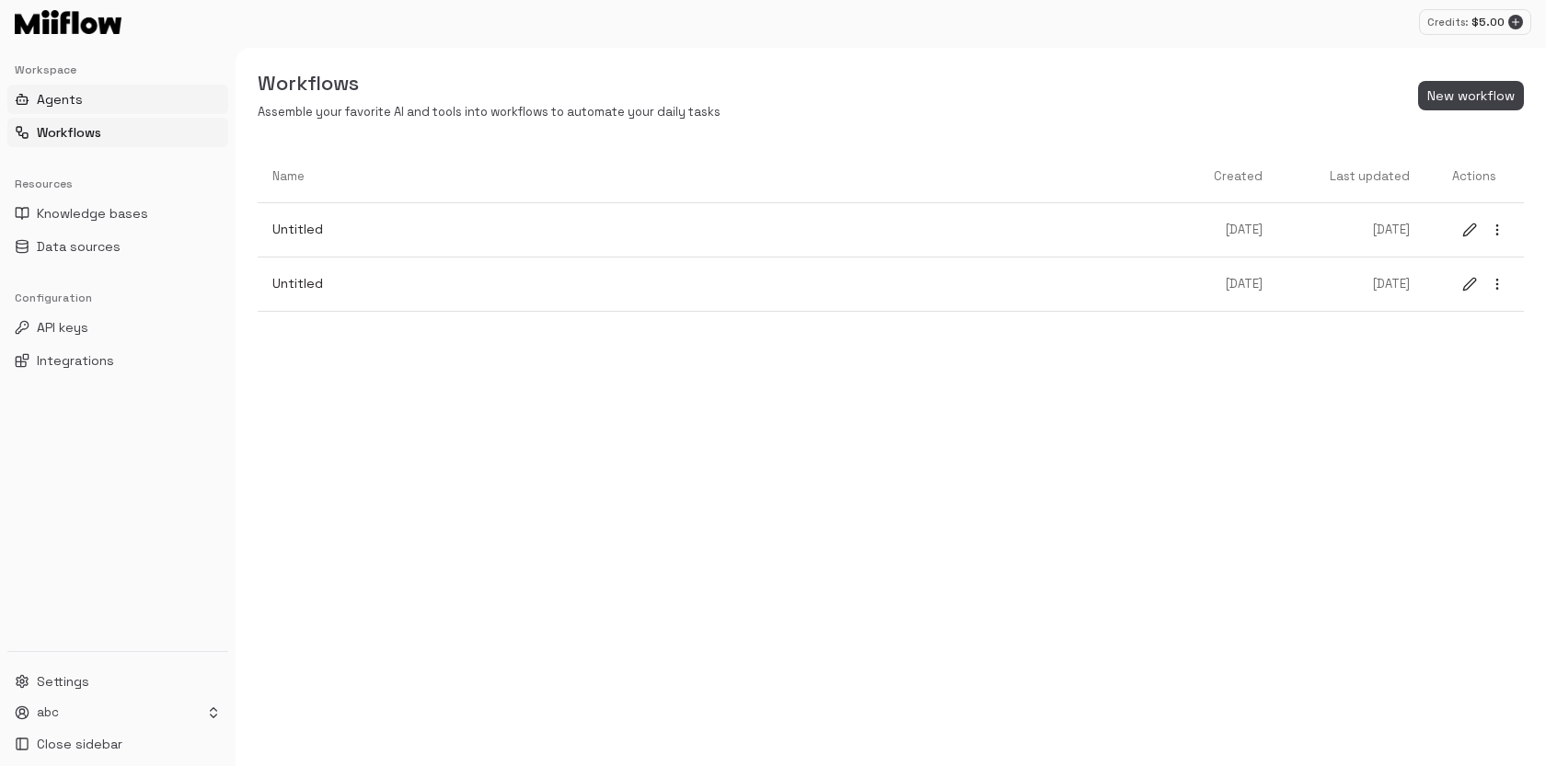
click at [80, 96] on span "Agents" at bounding box center [60, 99] width 46 height 18
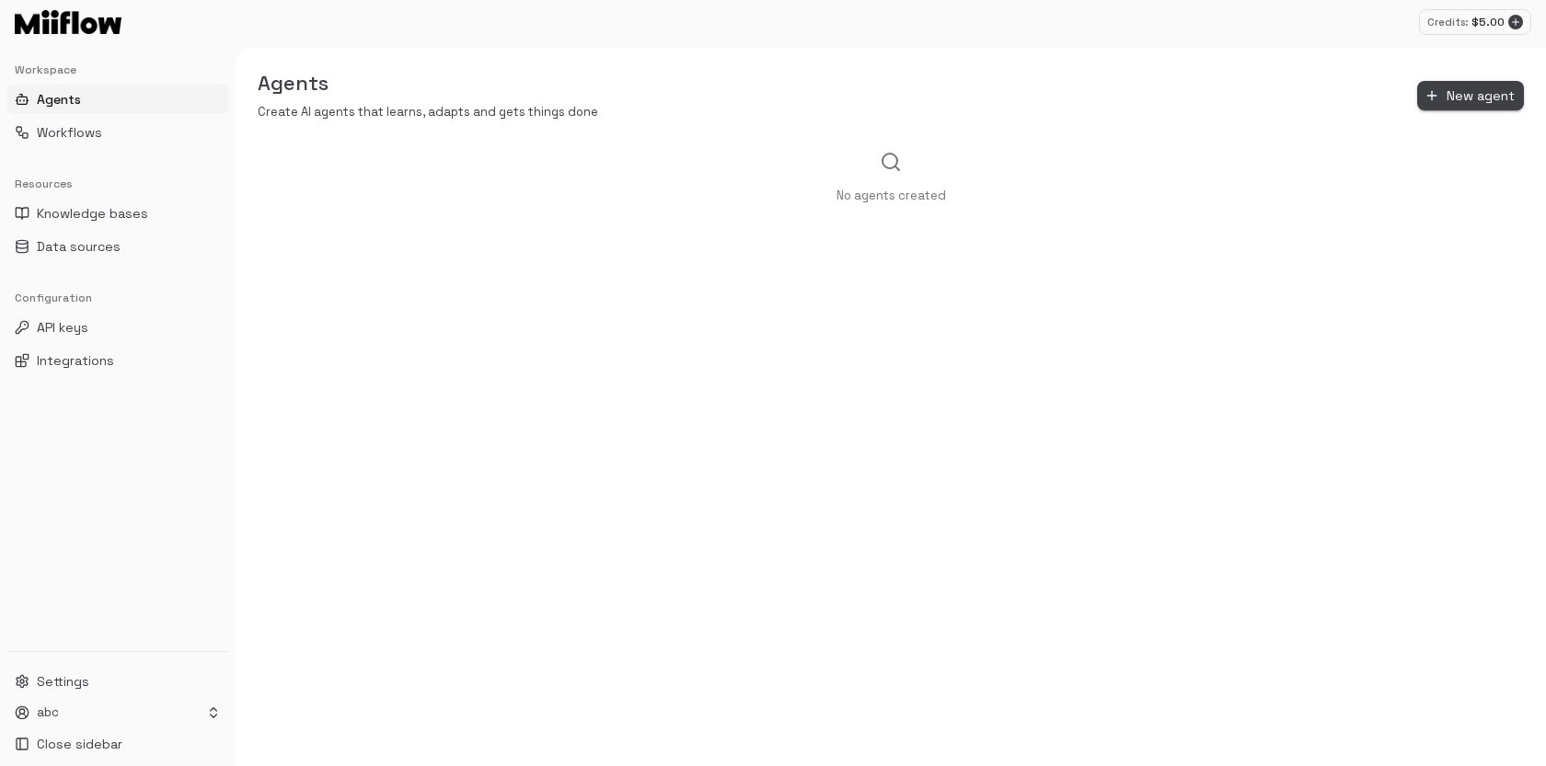
click at [1456, 98] on button "New agent" at bounding box center [1470, 96] width 107 height 30
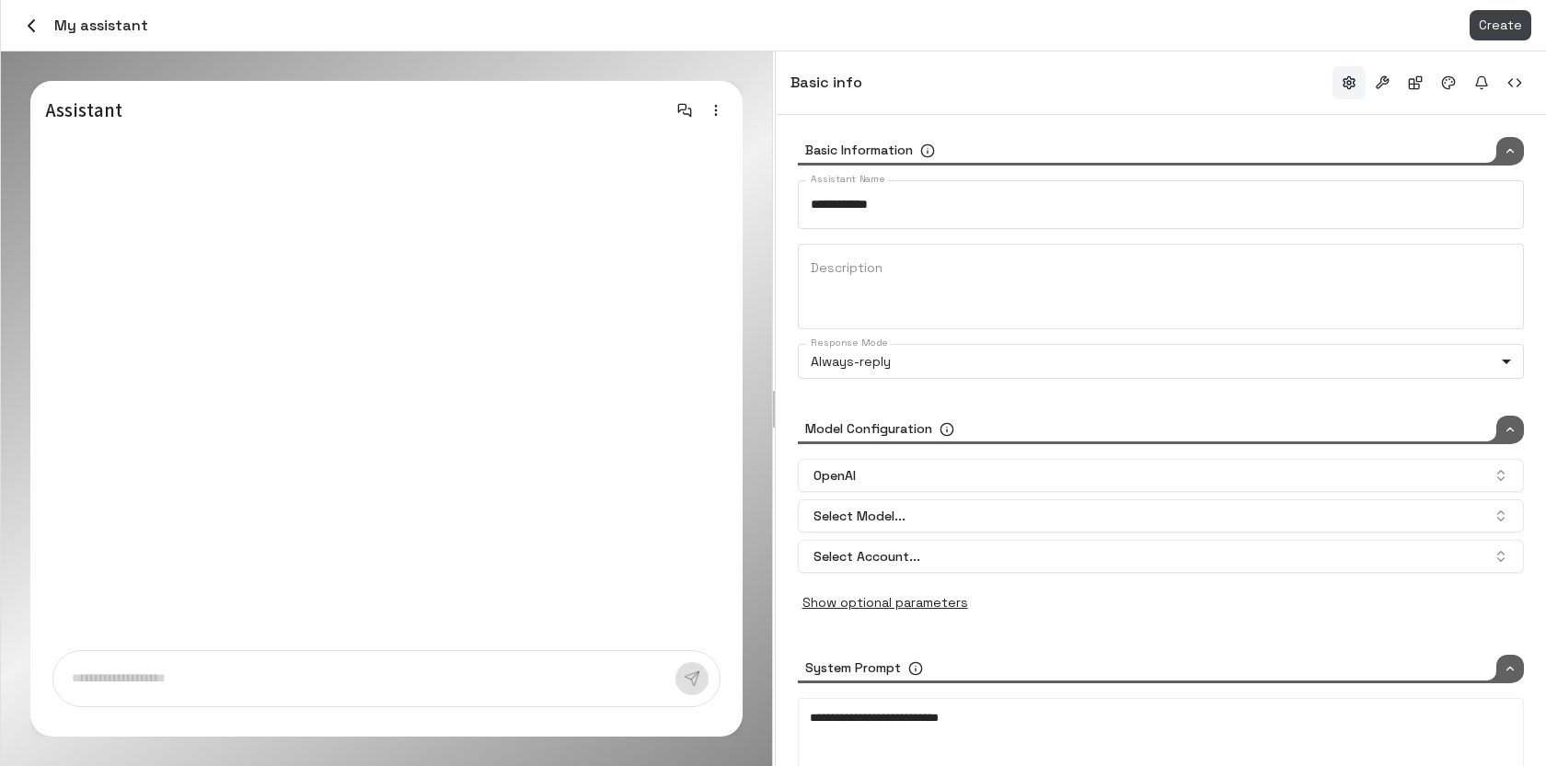
type input "*****"
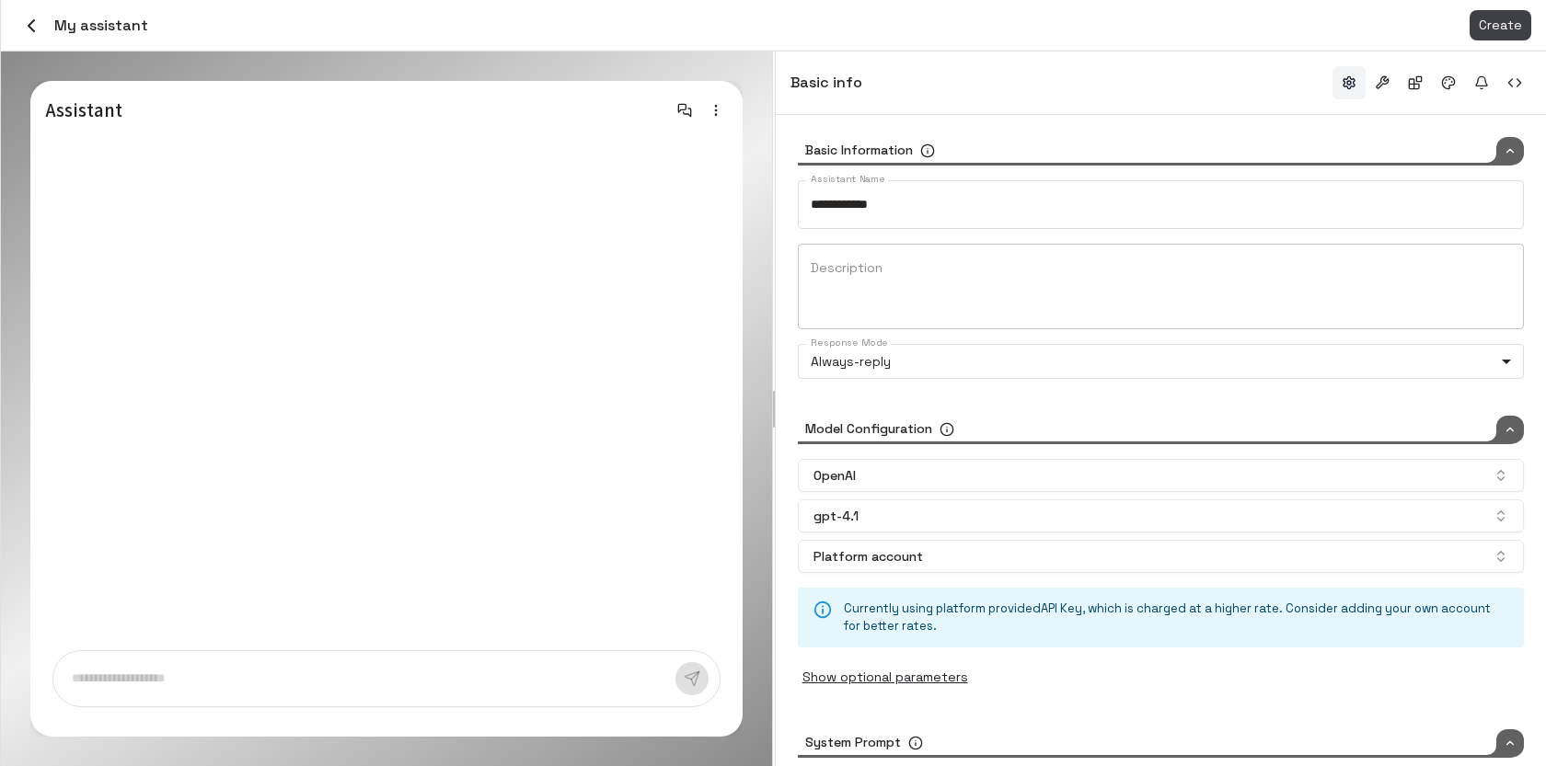
click at [1026, 277] on textarea "Description" at bounding box center [1161, 286] width 700 height 55
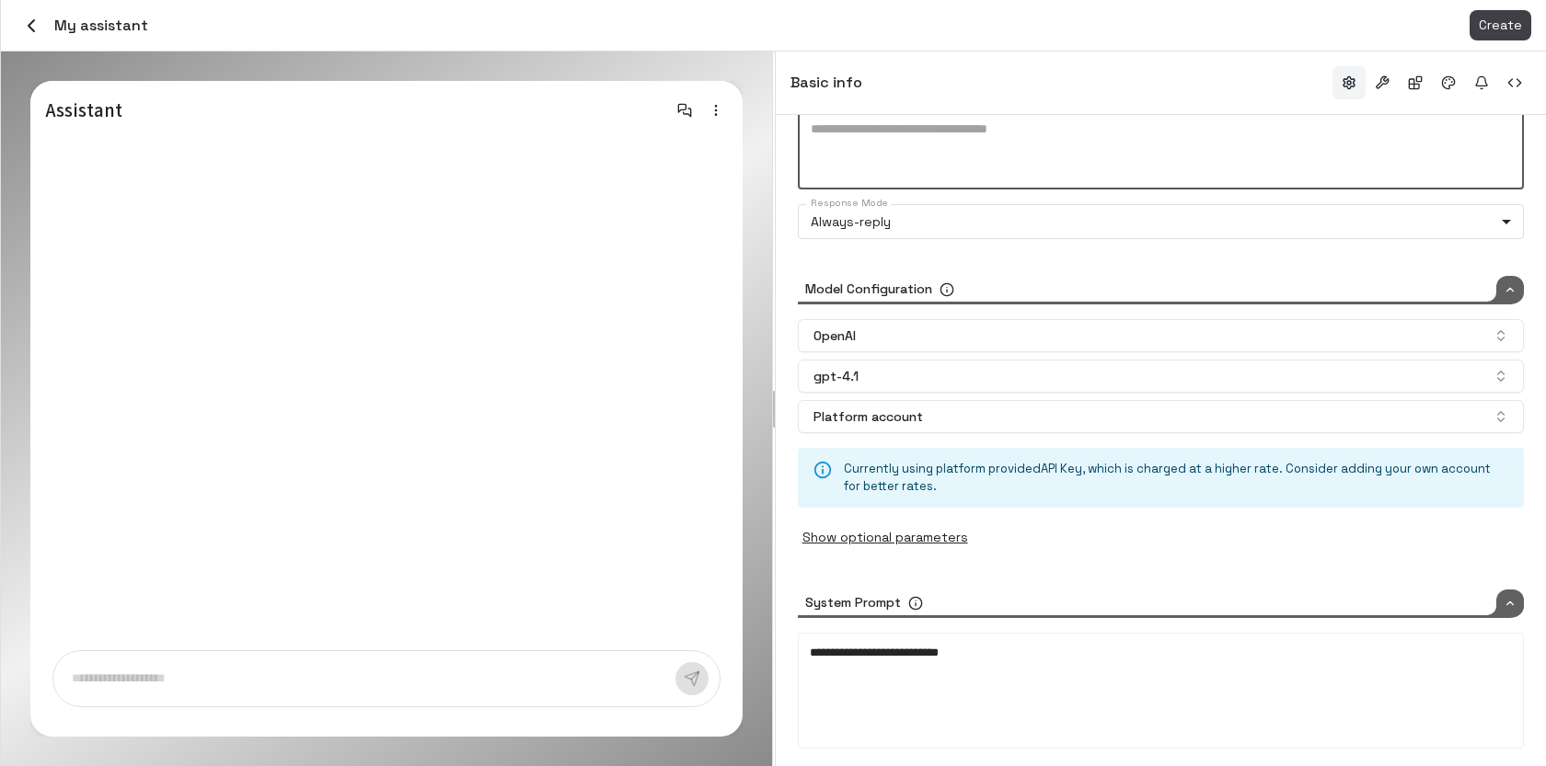
scroll to position [148, 0]
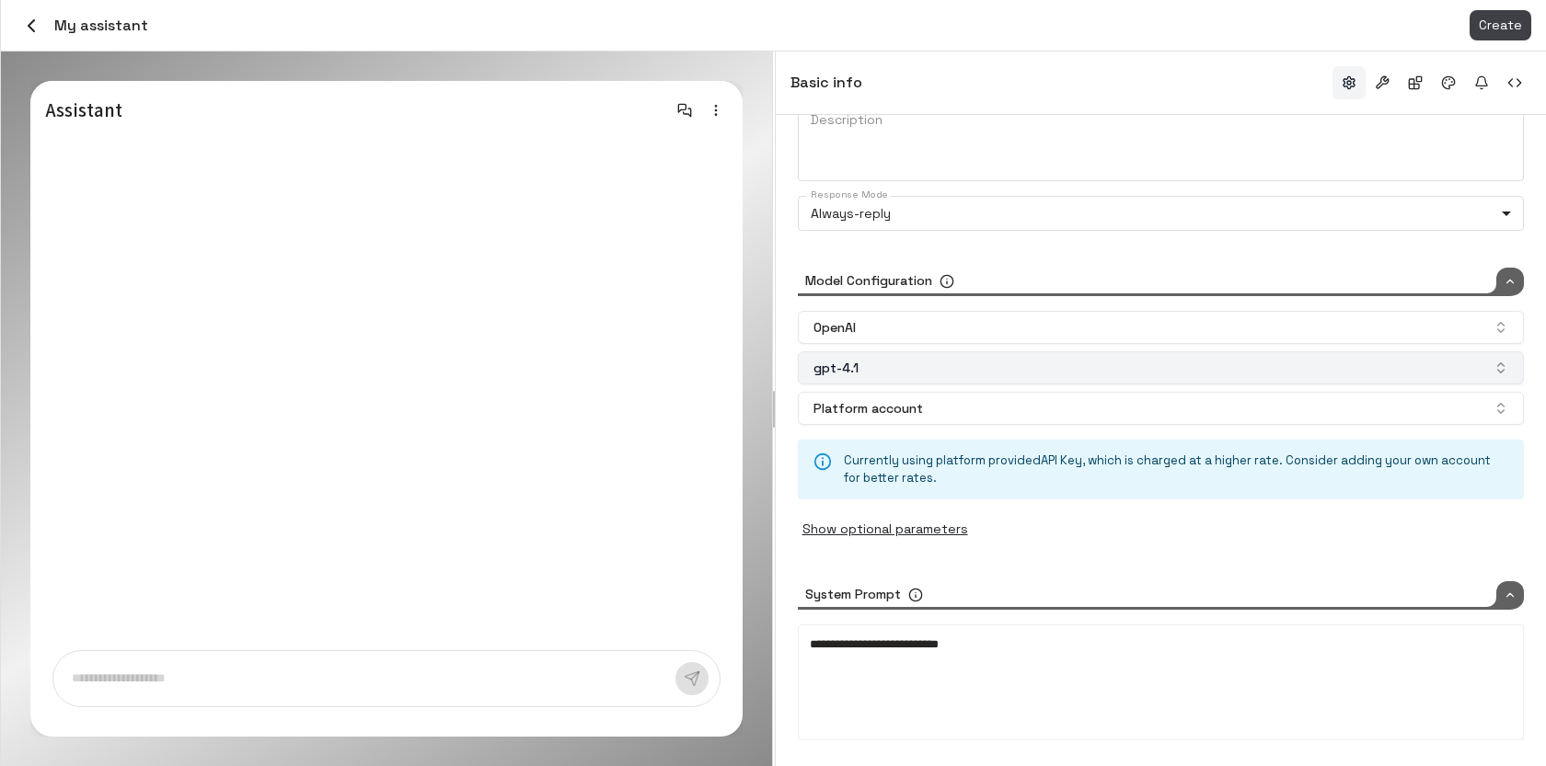
click at [954, 373] on button "gpt-4.1" at bounding box center [1161, 367] width 726 height 33
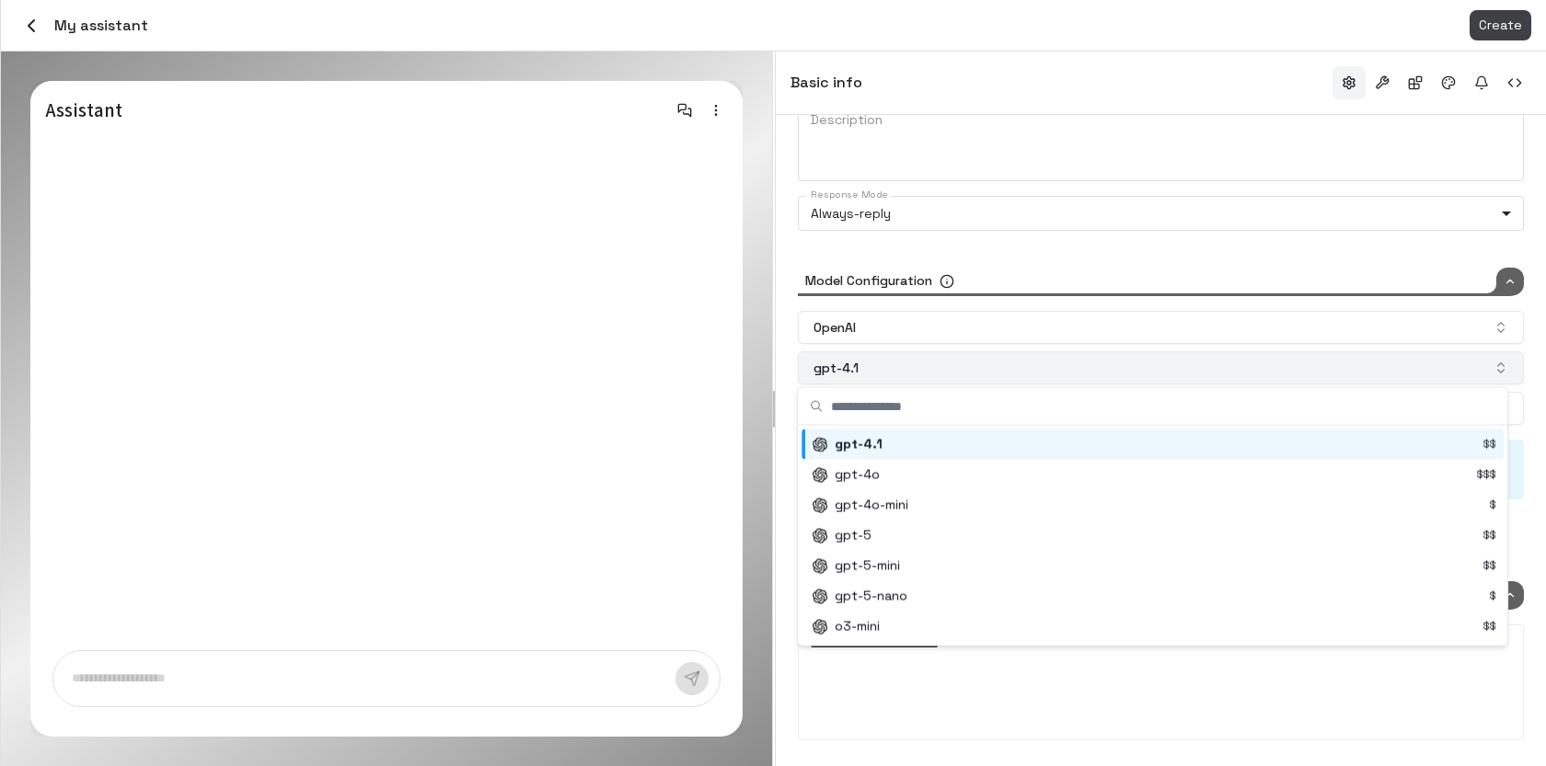
click at [954, 373] on button "gpt-4.1" at bounding box center [1161, 367] width 726 height 33
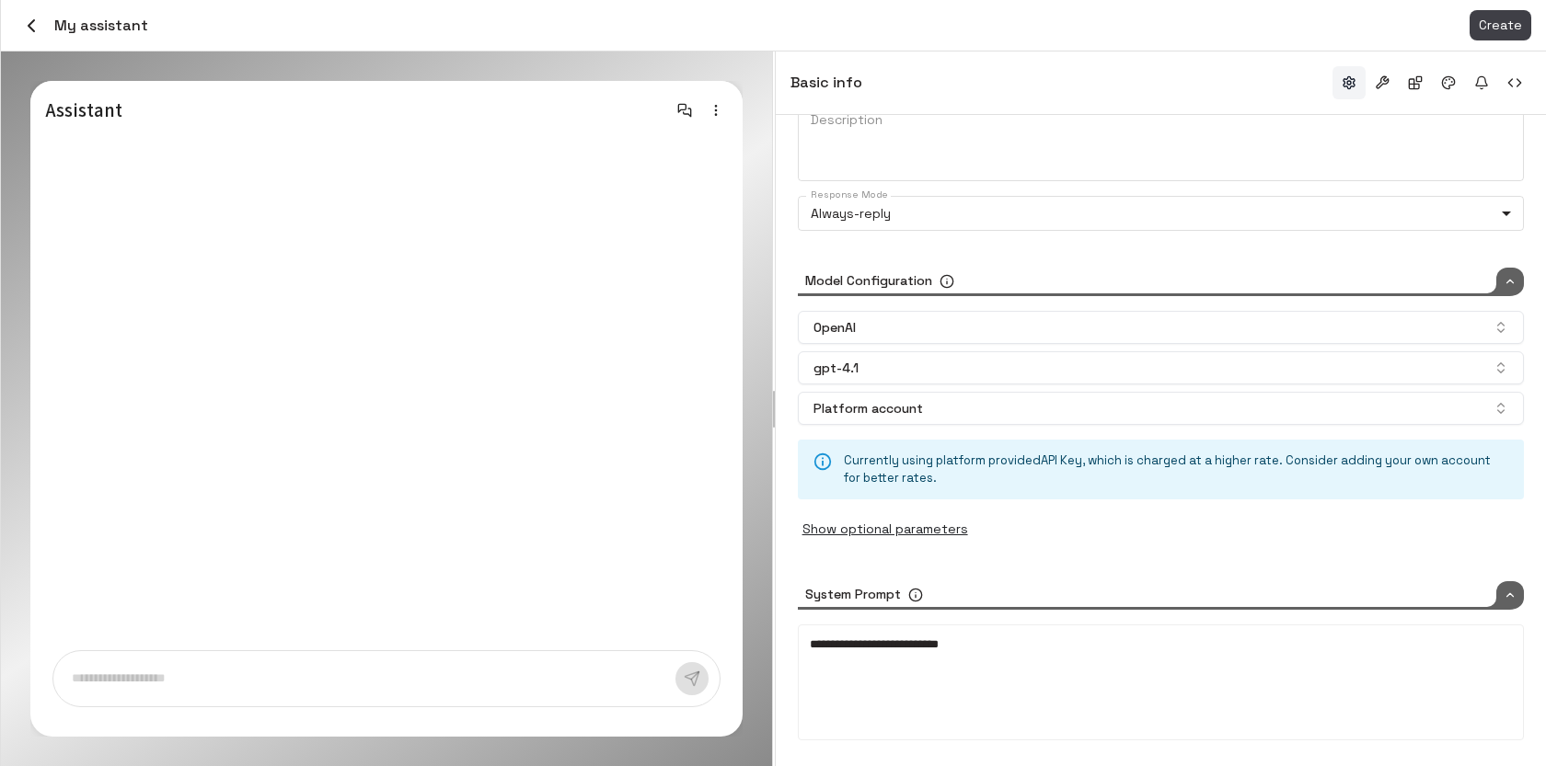
click at [983, 680] on div "**********" at bounding box center [1161, 683] width 702 height 92
click at [923, 151] on textarea "Description" at bounding box center [1161, 138] width 700 height 55
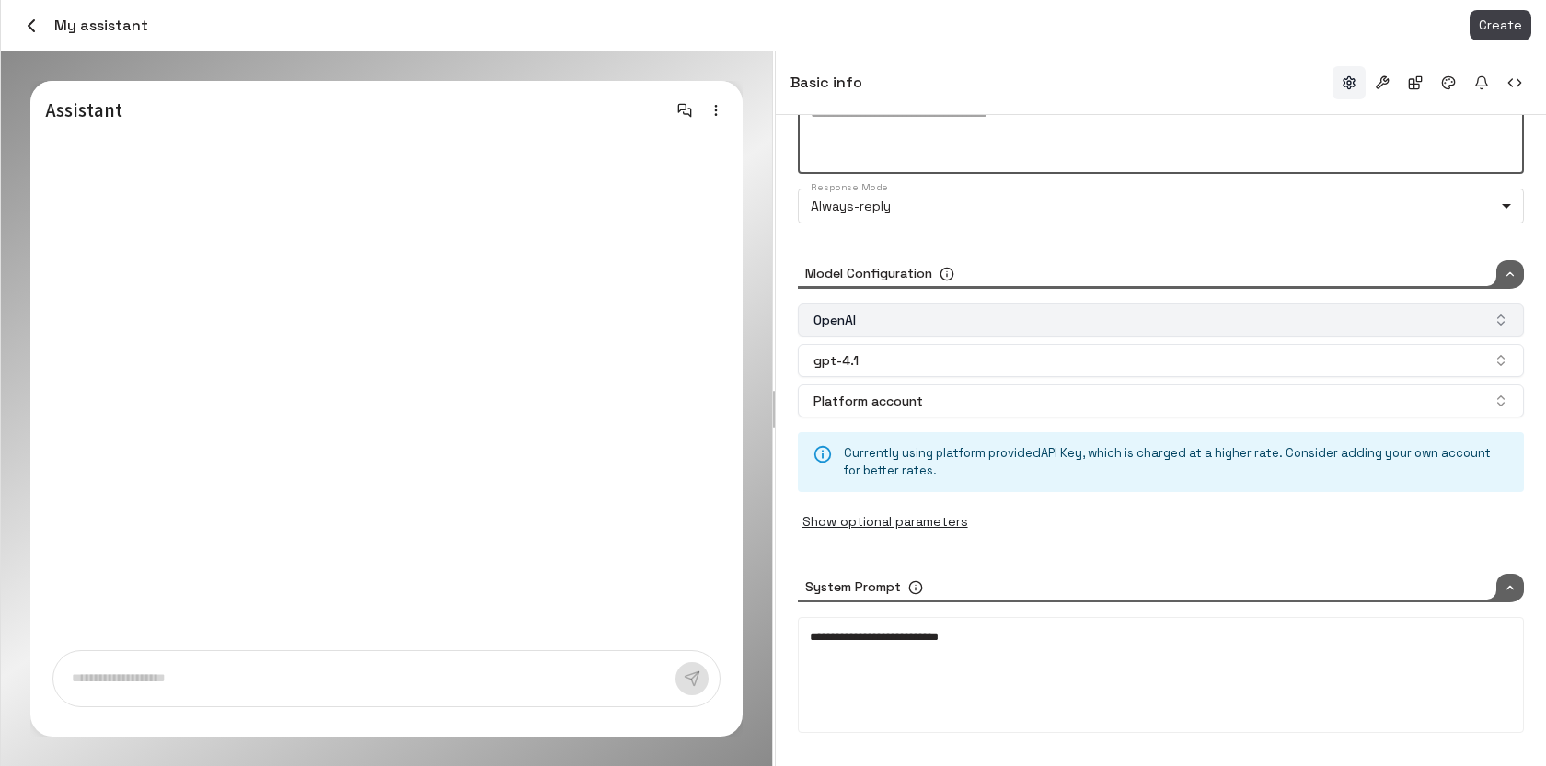
scroll to position [0, 0]
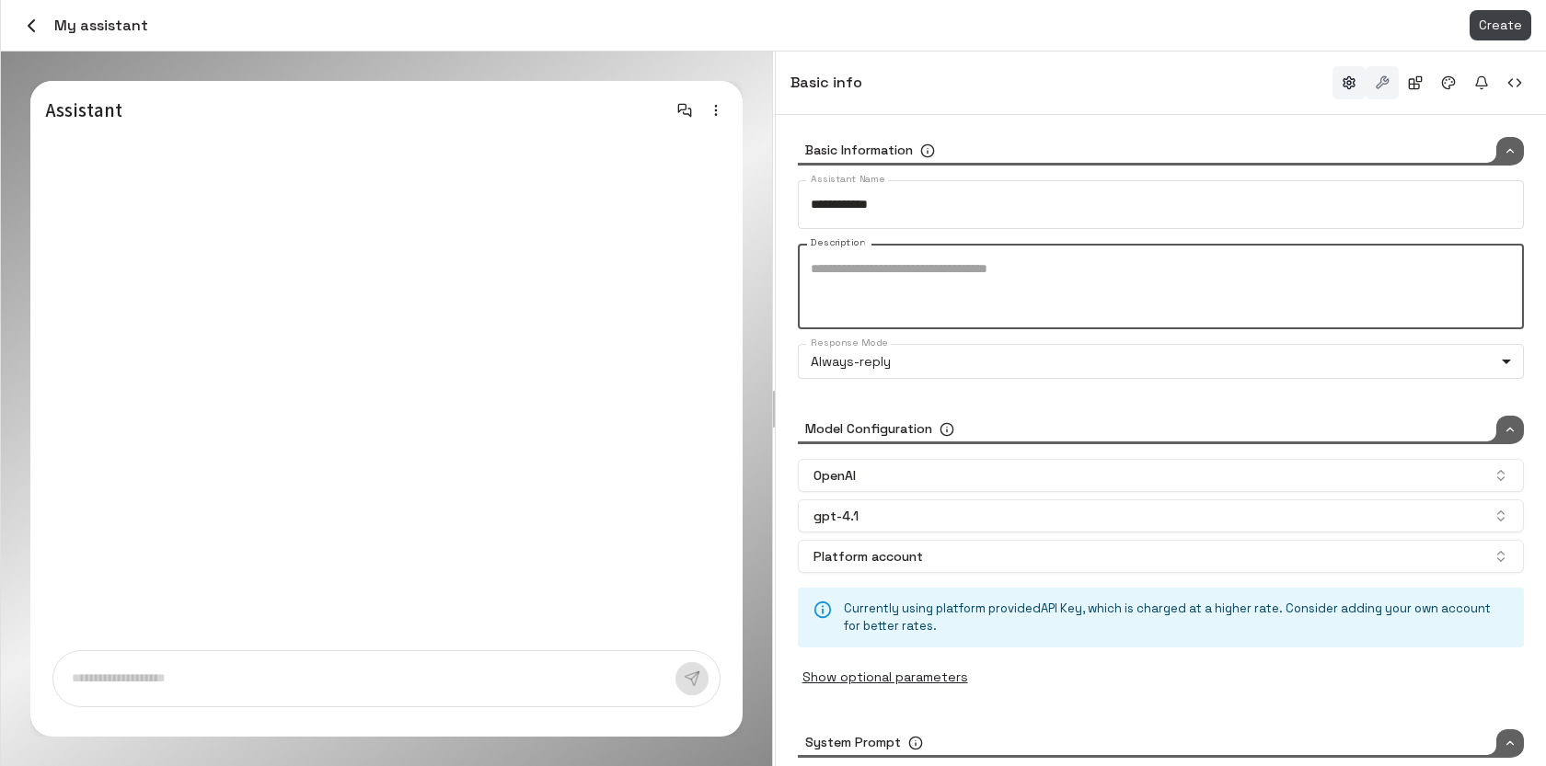
click at [1388, 86] on button "button" at bounding box center [1381, 82] width 33 height 33
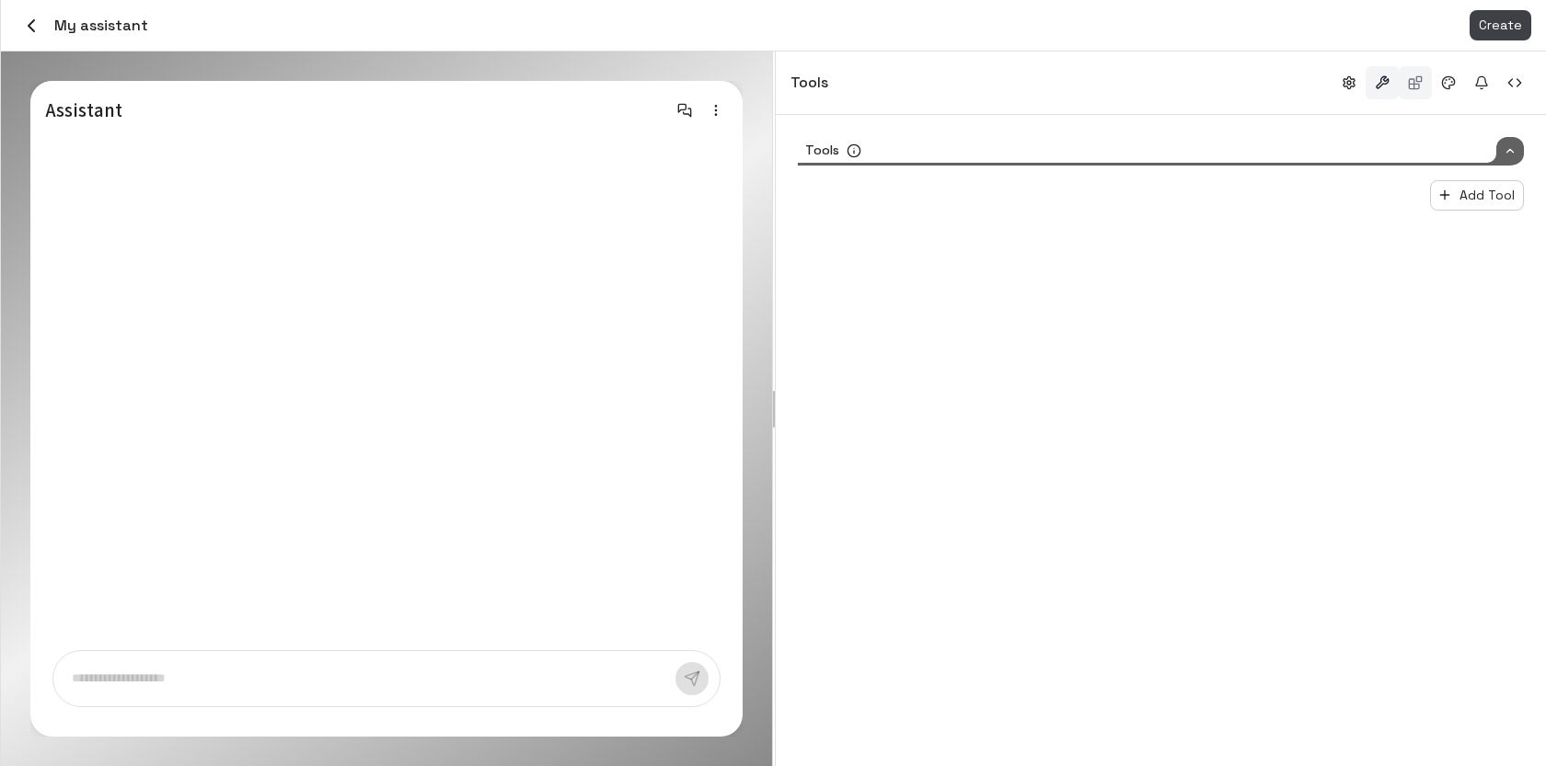
click at [1417, 83] on button "button" at bounding box center [1414, 82] width 33 height 33
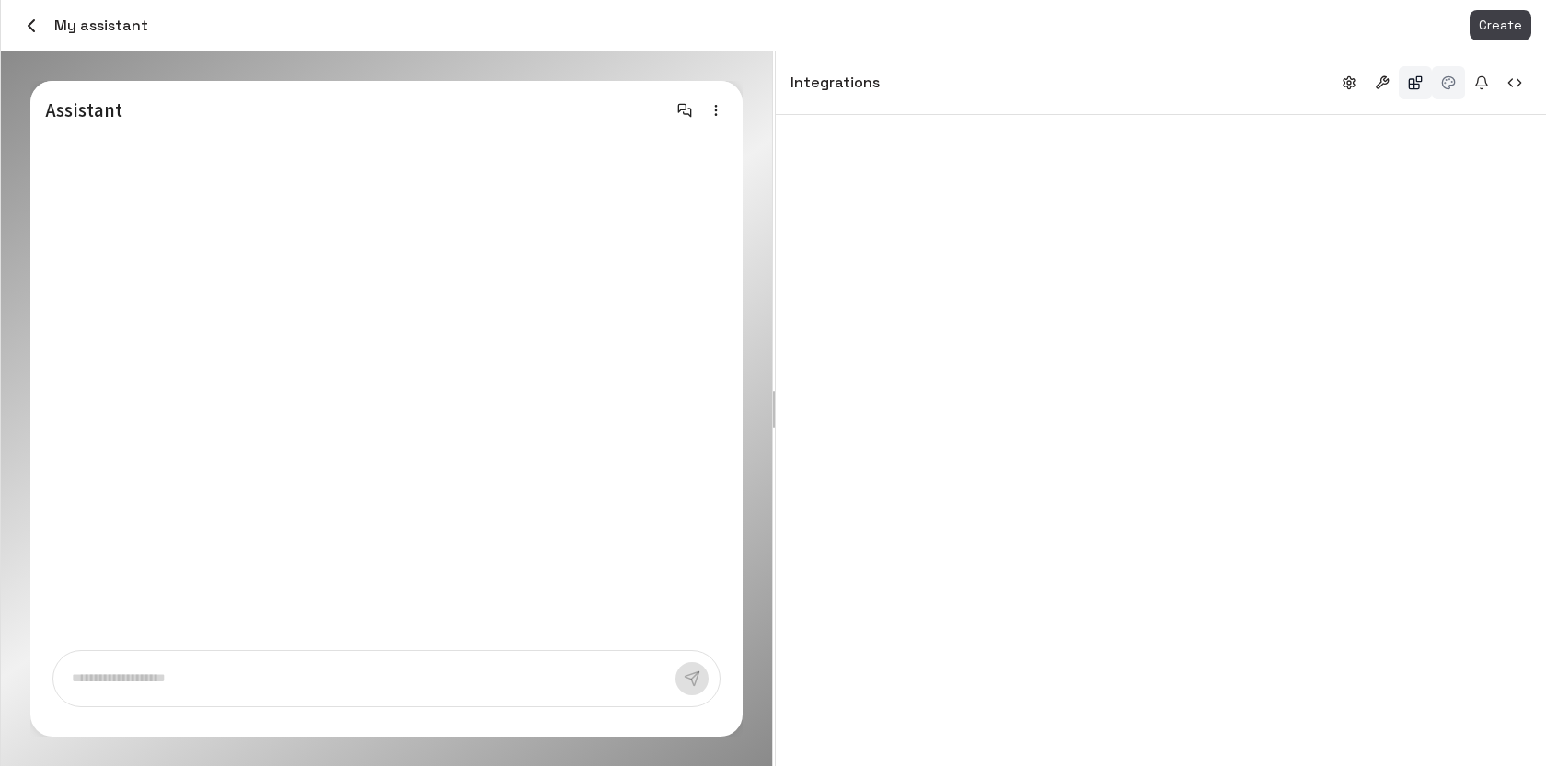
click at [1455, 92] on button "button" at bounding box center [1448, 82] width 33 height 33
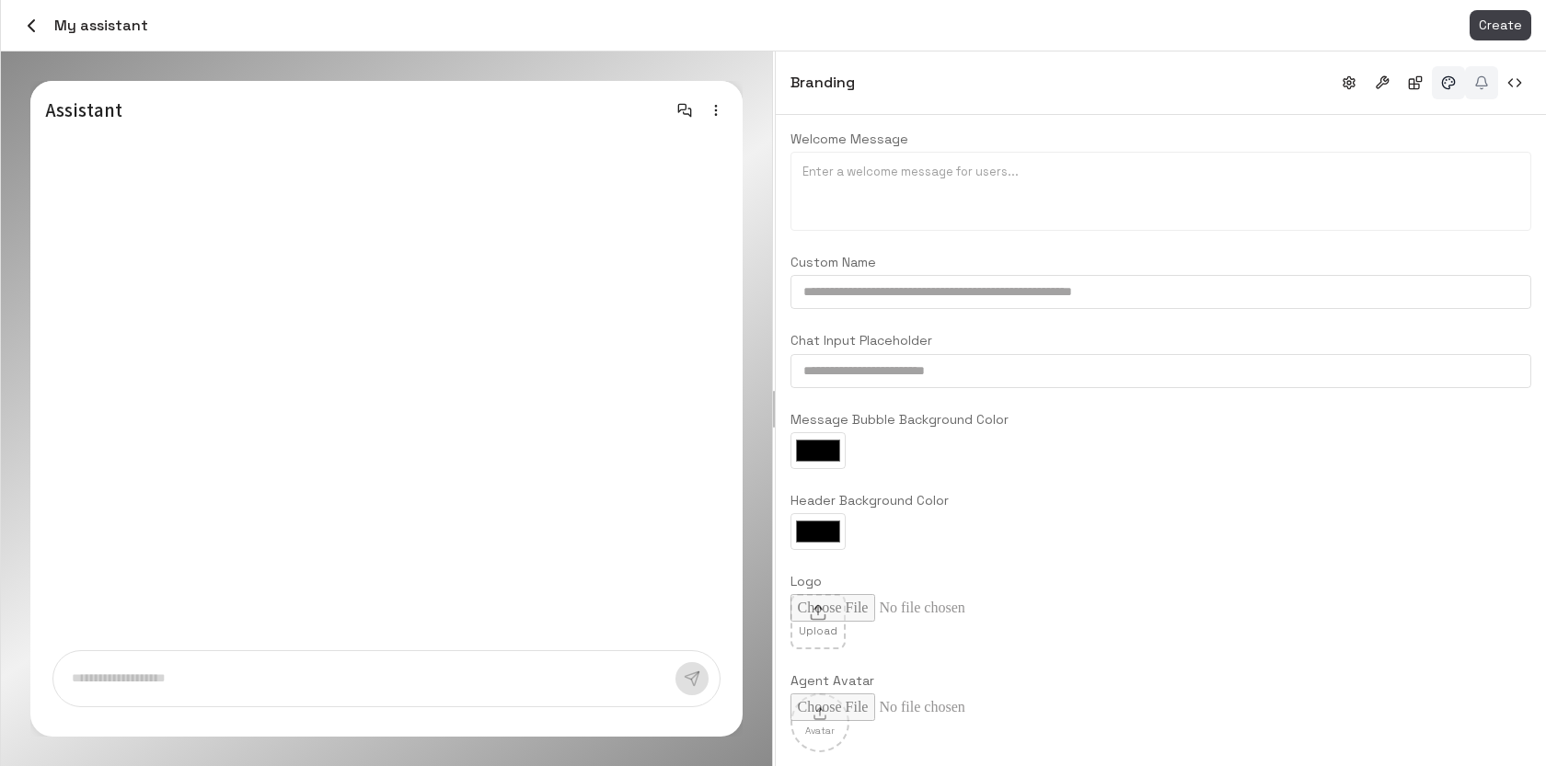
click at [1479, 77] on button "button" at bounding box center [1481, 82] width 33 height 33
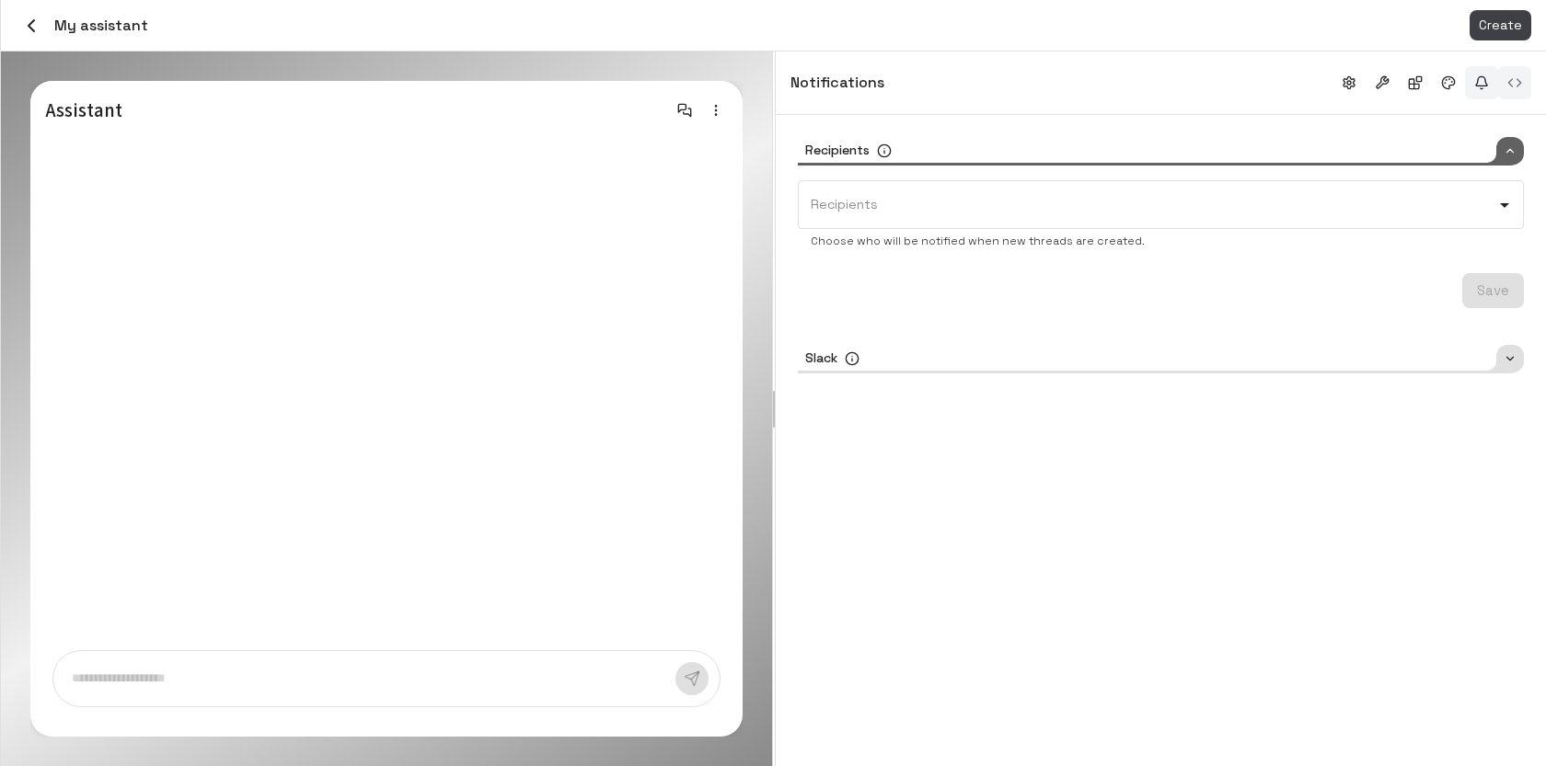
click at [1513, 85] on button "button" at bounding box center [1514, 82] width 33 height 33
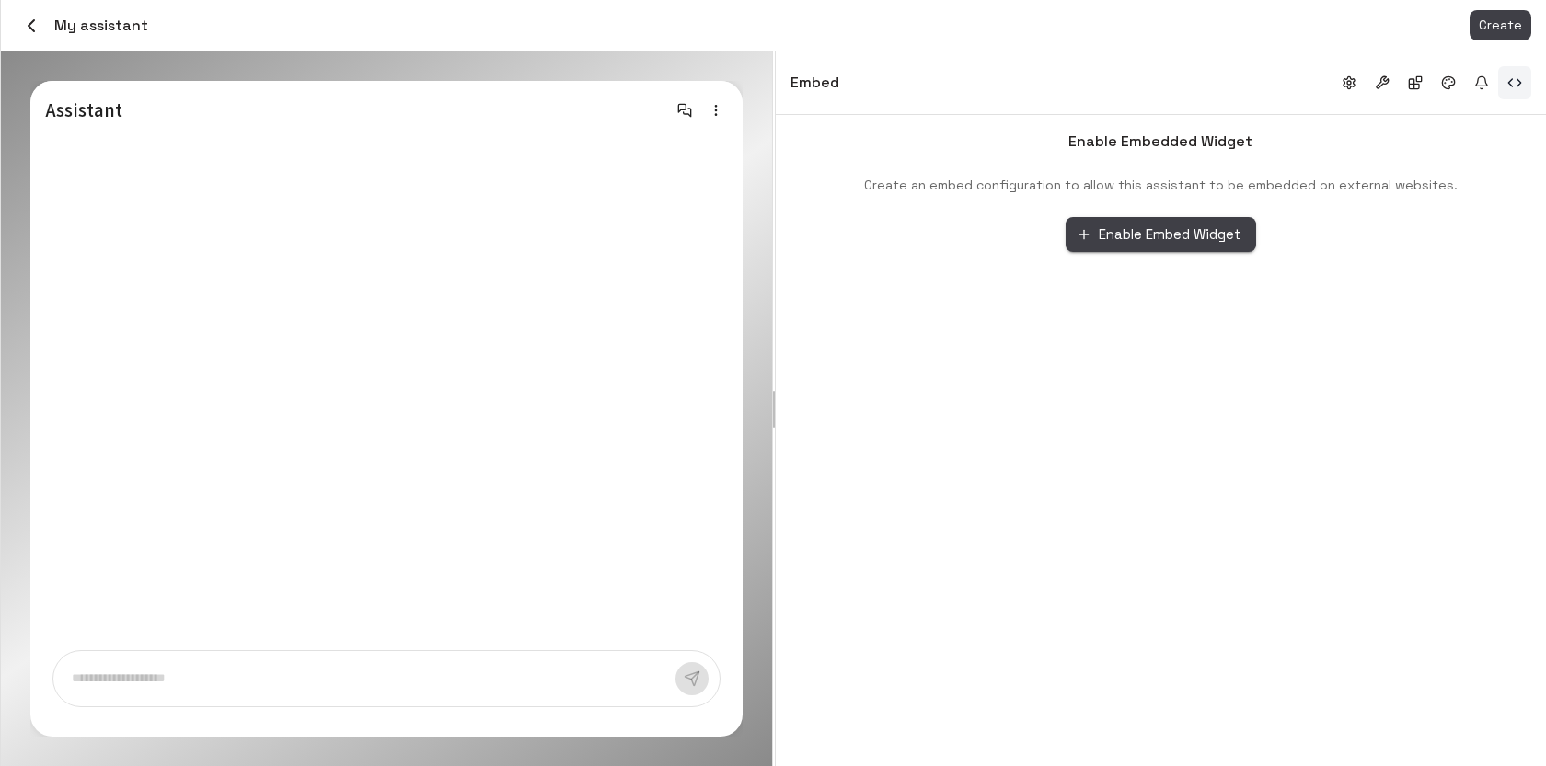
click at [1168, 242] on button "Enable Embed Widget" at bounding box center [1160, 234] width 190 height 35
click at [1118, 234] on button "Enable Embed Widget" at bounding box center [1160, 234] width 190 height 35
click at [1483, 84] on button "button" at bounding box center [1481, 82] width 33 height 33
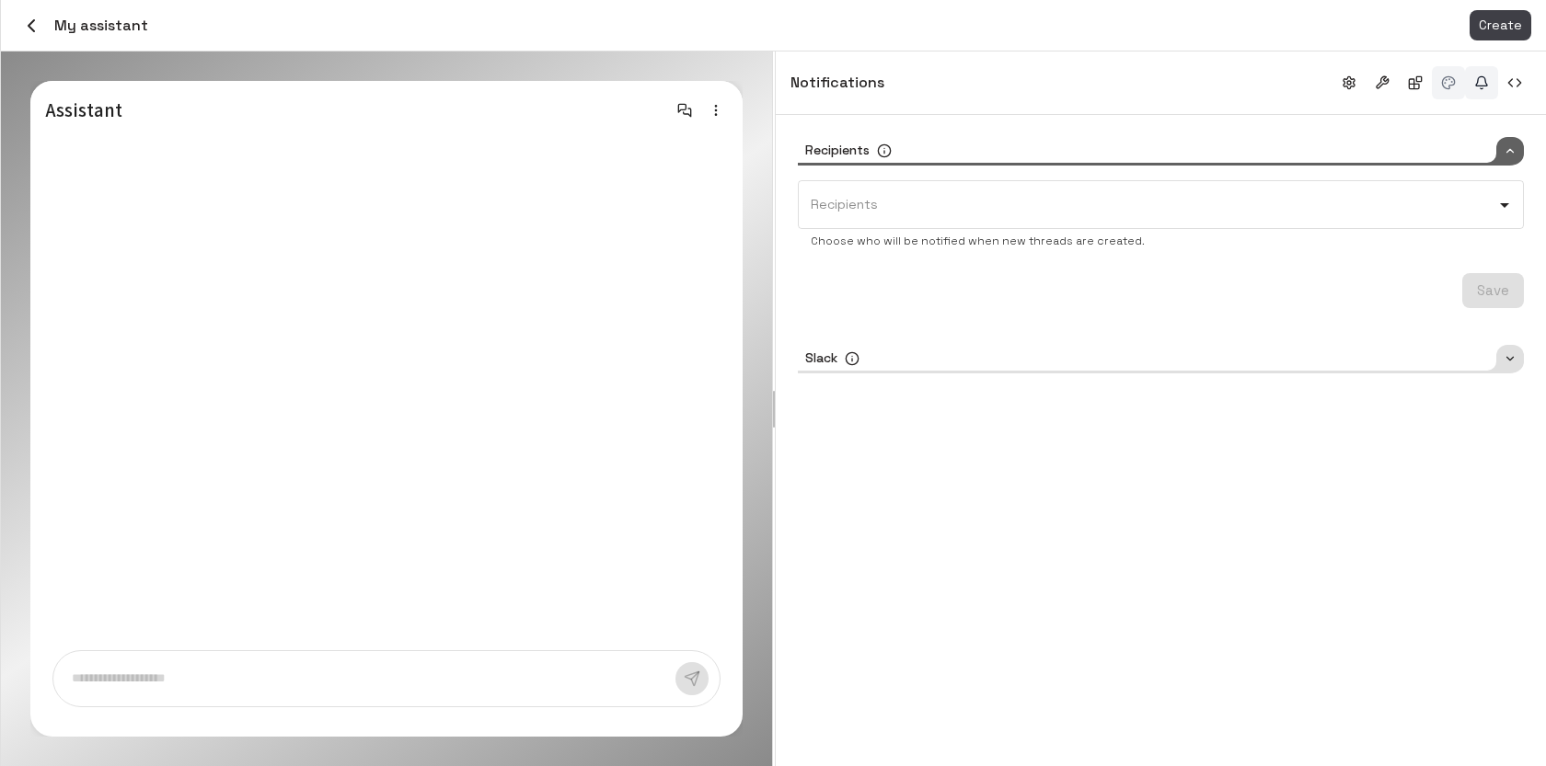
click at [1451, 80] on button "button" at bounding box center [1448, 82] width 33 height 33
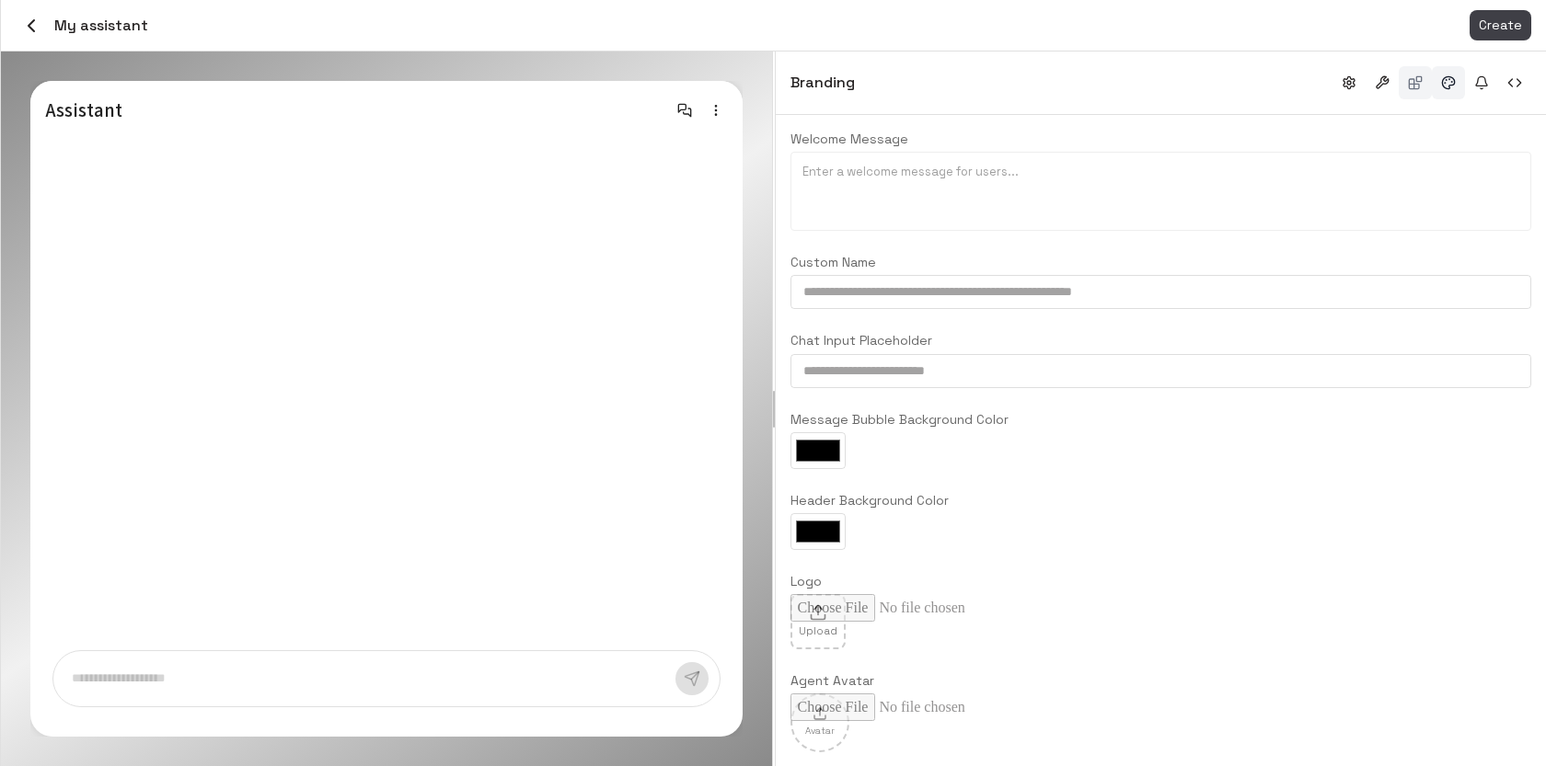
click at [1410, 79] on button "button" at bounding box center [1414, 82] width 33 height 33
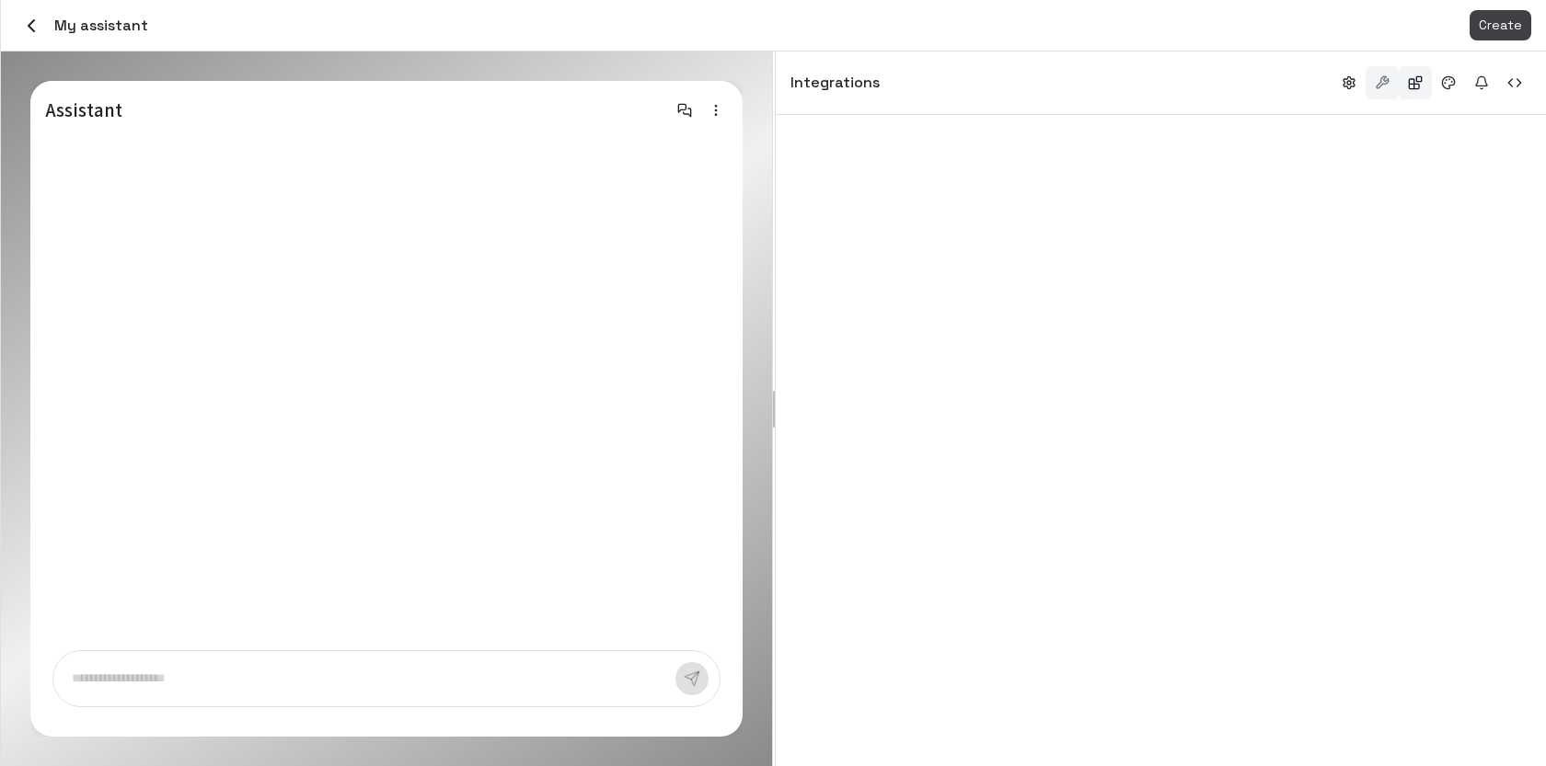
click at [1380, 86] on button "button" at bounding box center [1381, 82] width 33 height 33
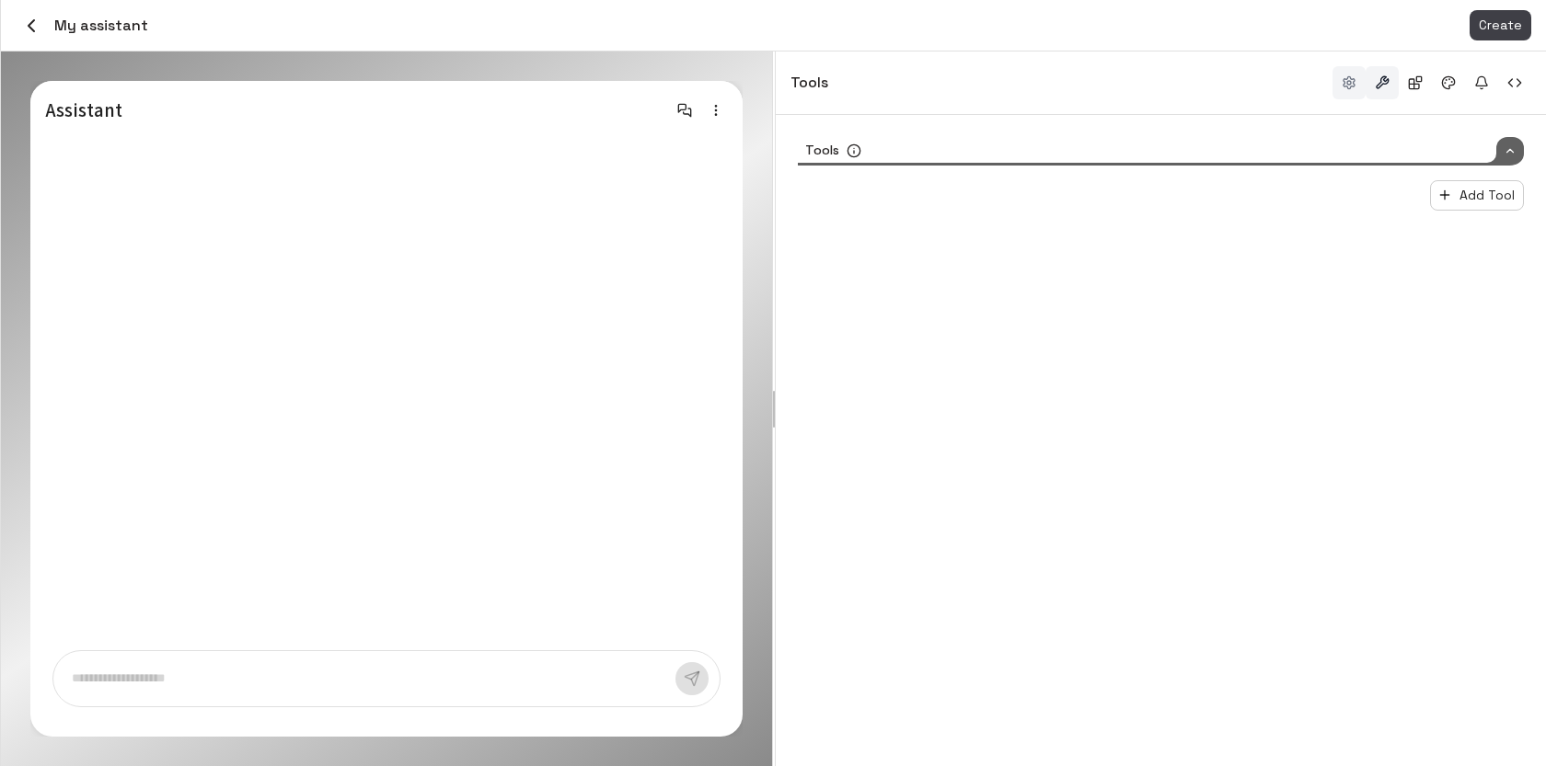
click at [1338, 87] on button "button" at bounding box center [1348, 82] width 33 height 33
